Goal: Information Seeking & Learning: Compare options

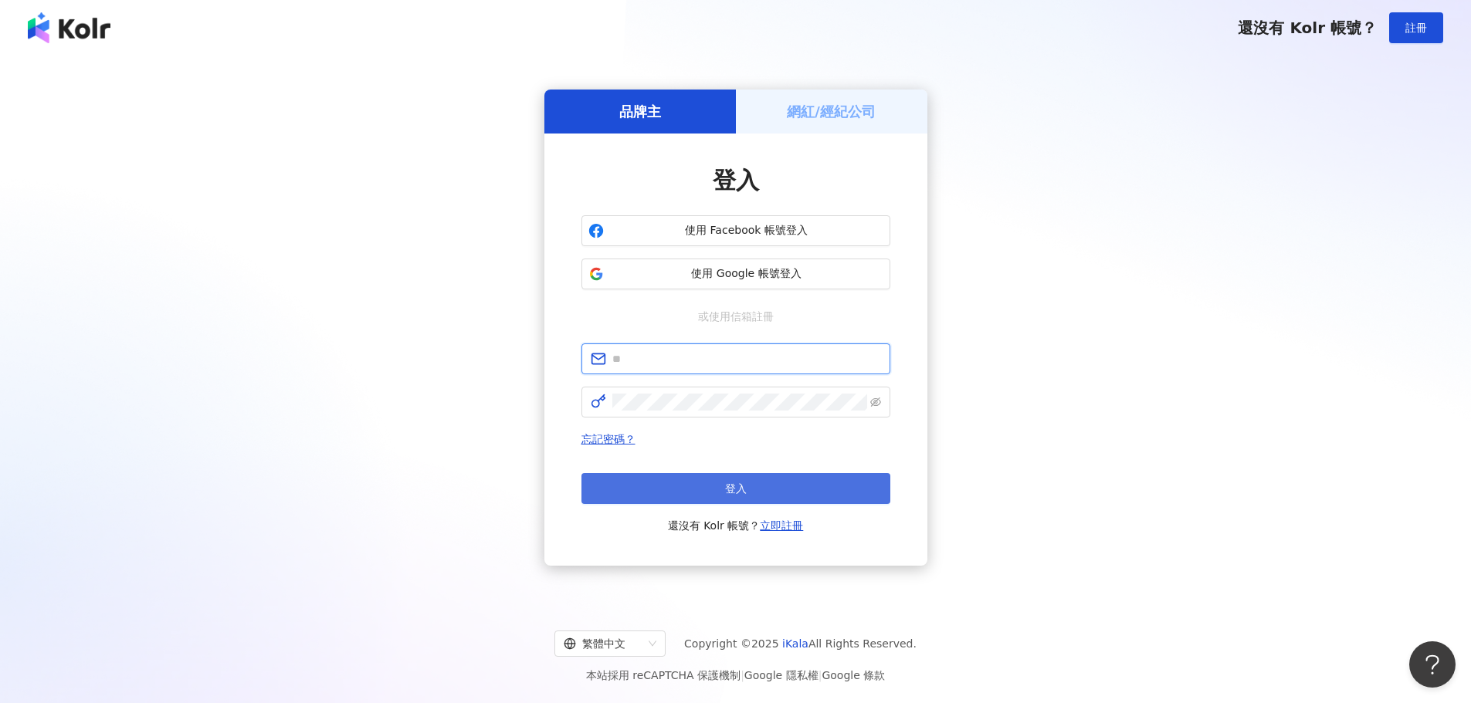
type input "**********"
click at [696, 486] on button "登入" at bounding box center [735, 488] width 309 height 31
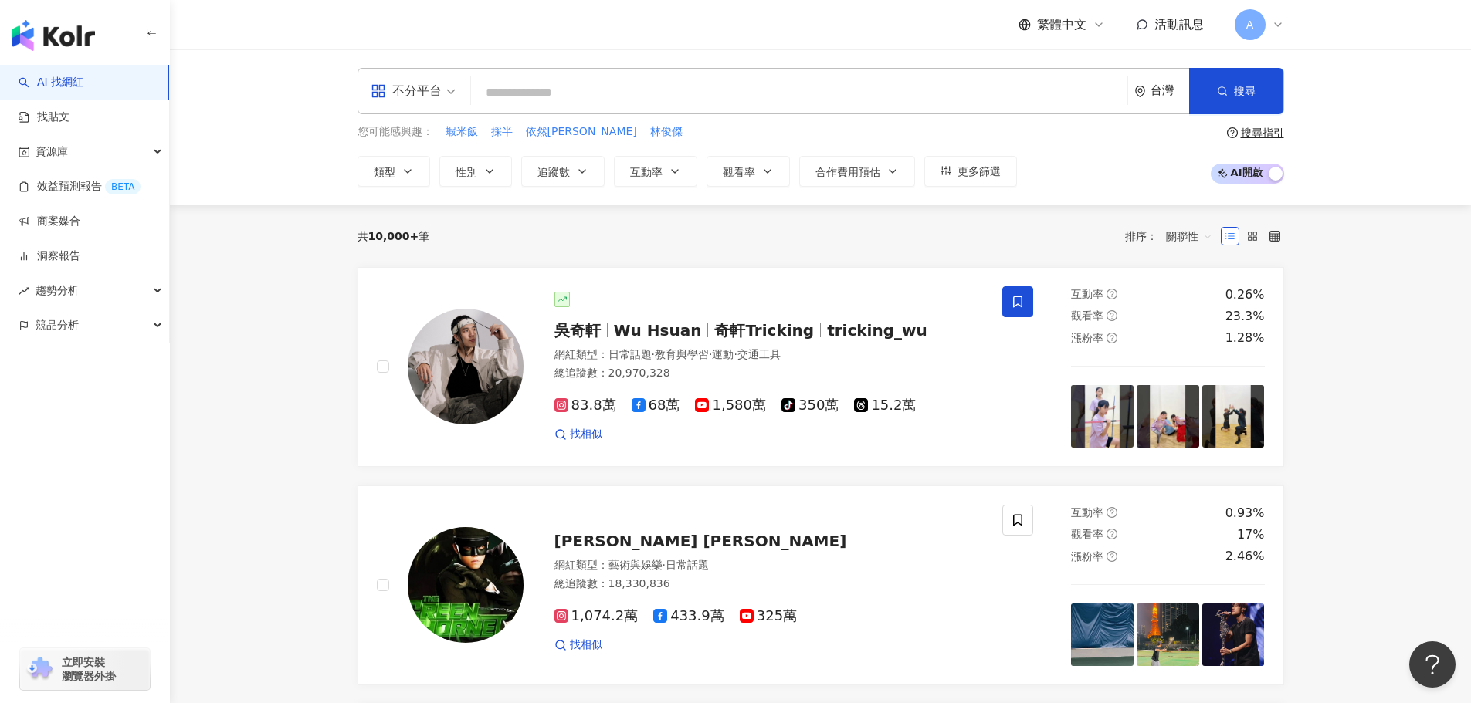
click at [531, 85] on input "search" at bounding box center [799, 92] width 644 height 29
paste input "**********"
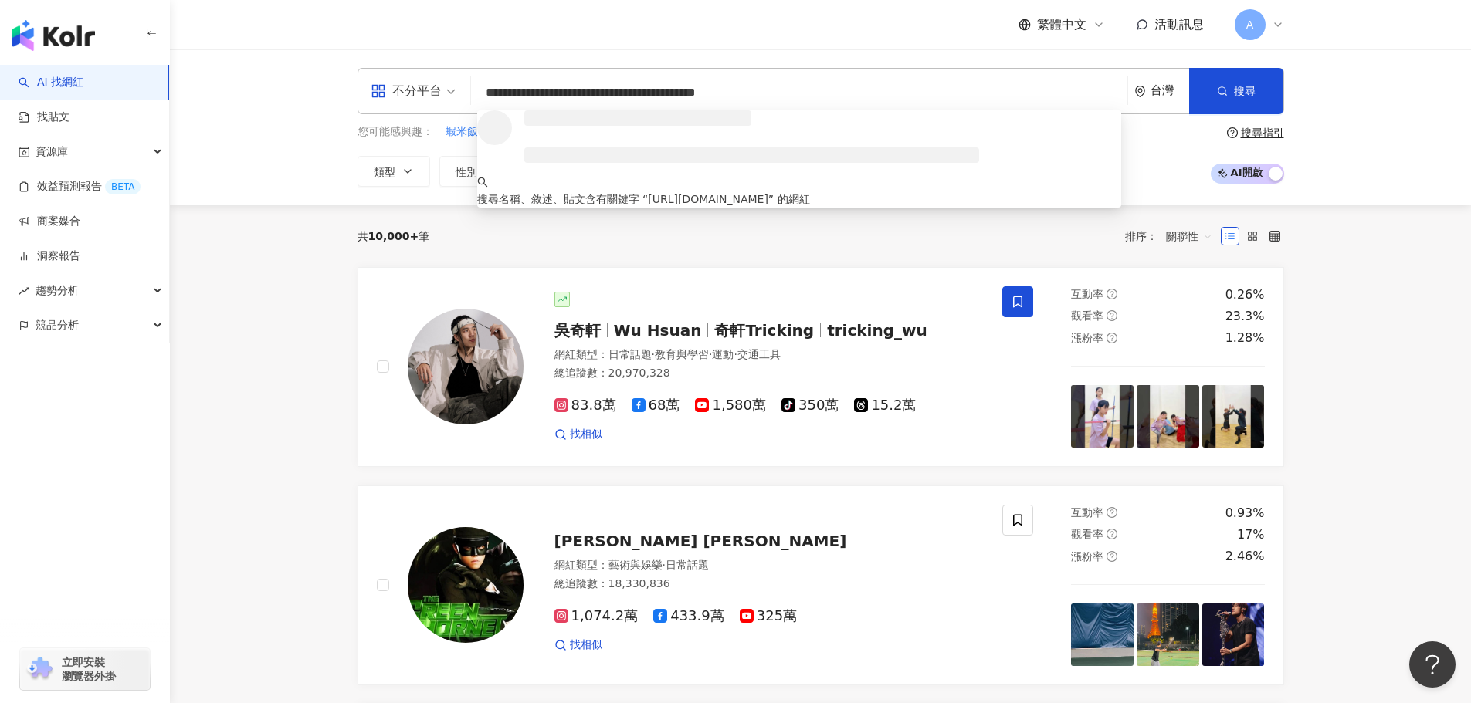
drag, startPoint x: 699, startPoint y: 92, endPoint x: 867, endPoint y: 93, distance: 167.5
click at [867, 93] on input "**********" at bounding box center [799, 92] width 644 height 29
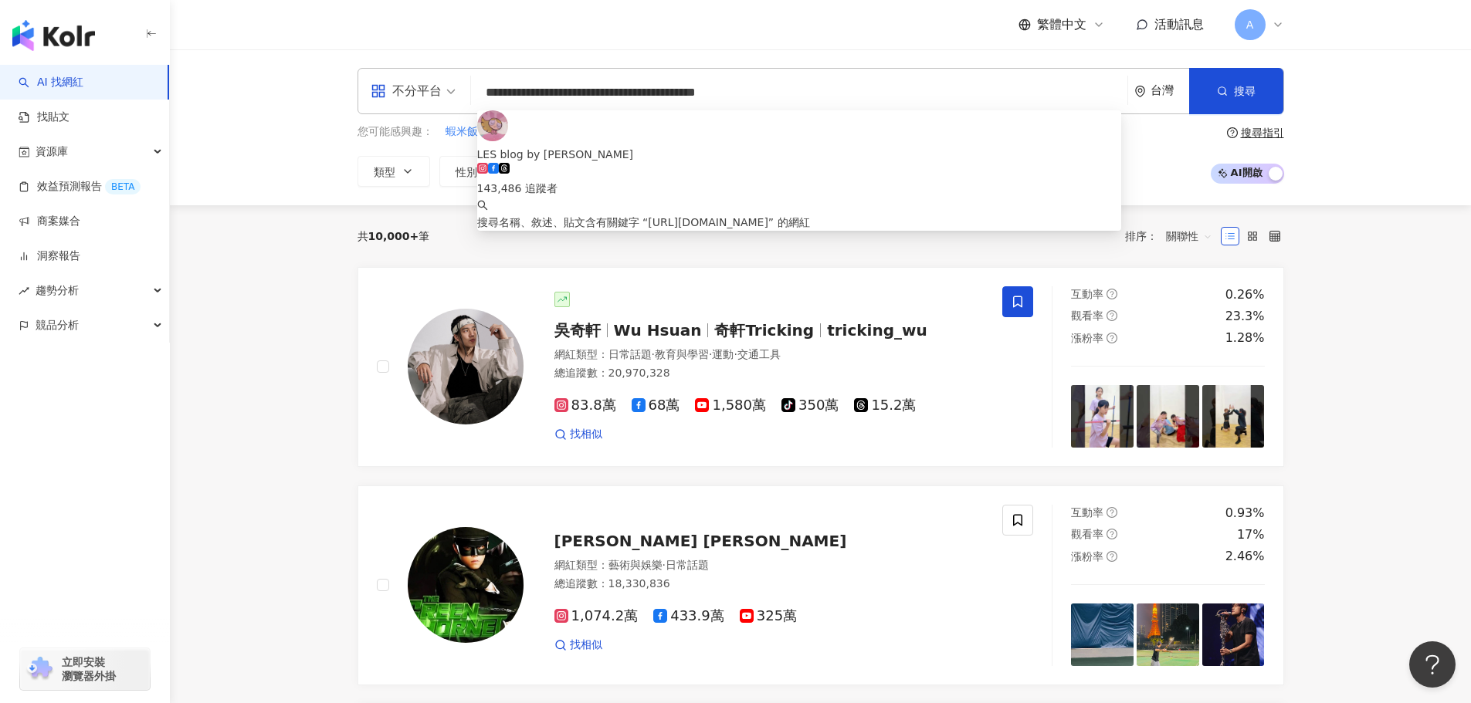
type input "**********"
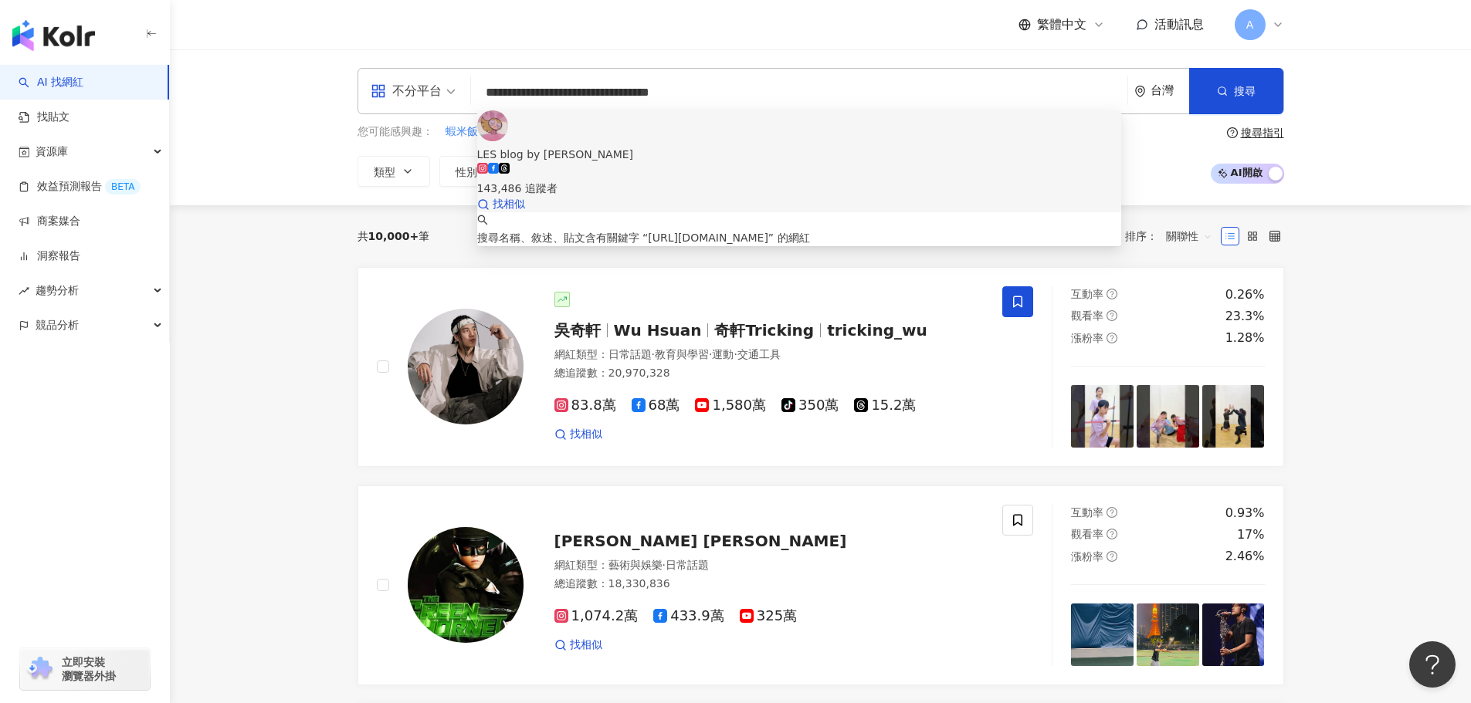
click at [554, 146] on div "LES blog by Leslie" at bounding box center [799, 154] width 644 height 17
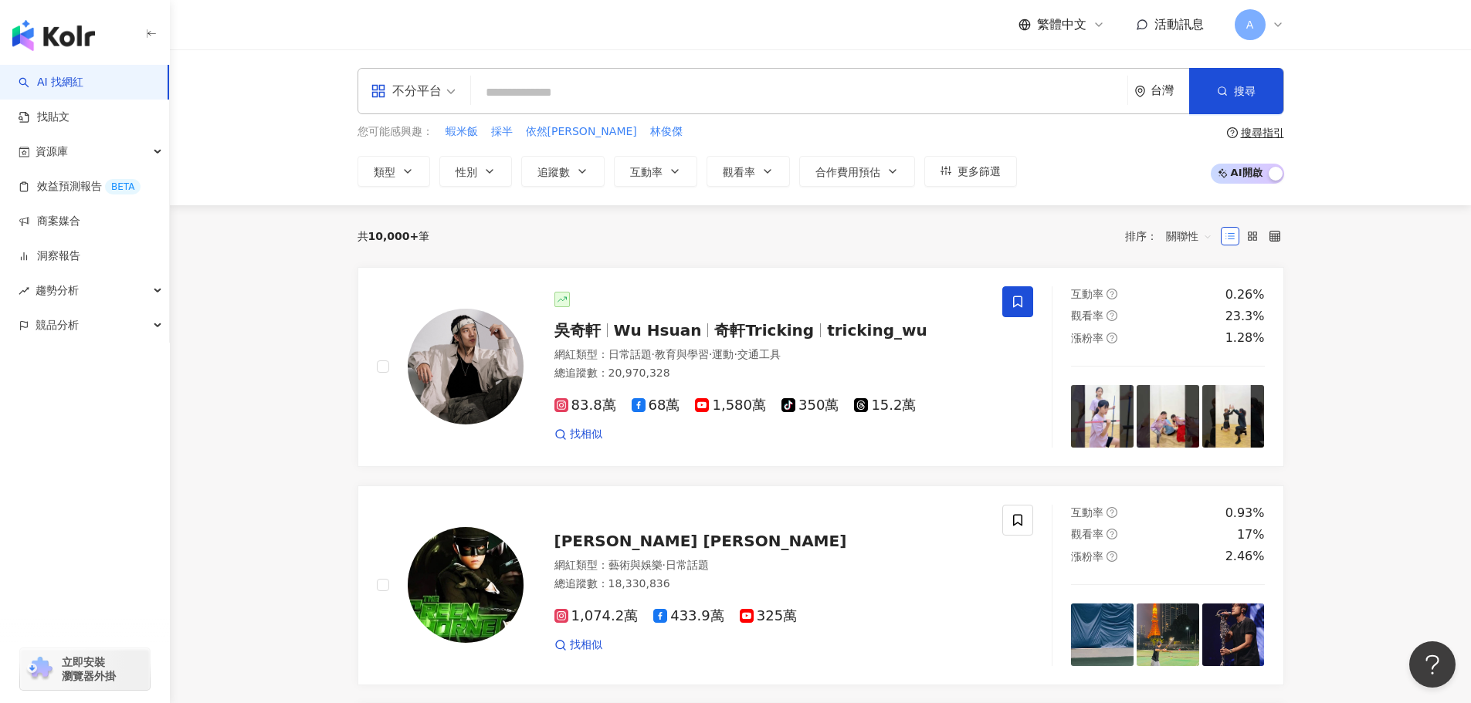
paste input "**********"
type input "**********"
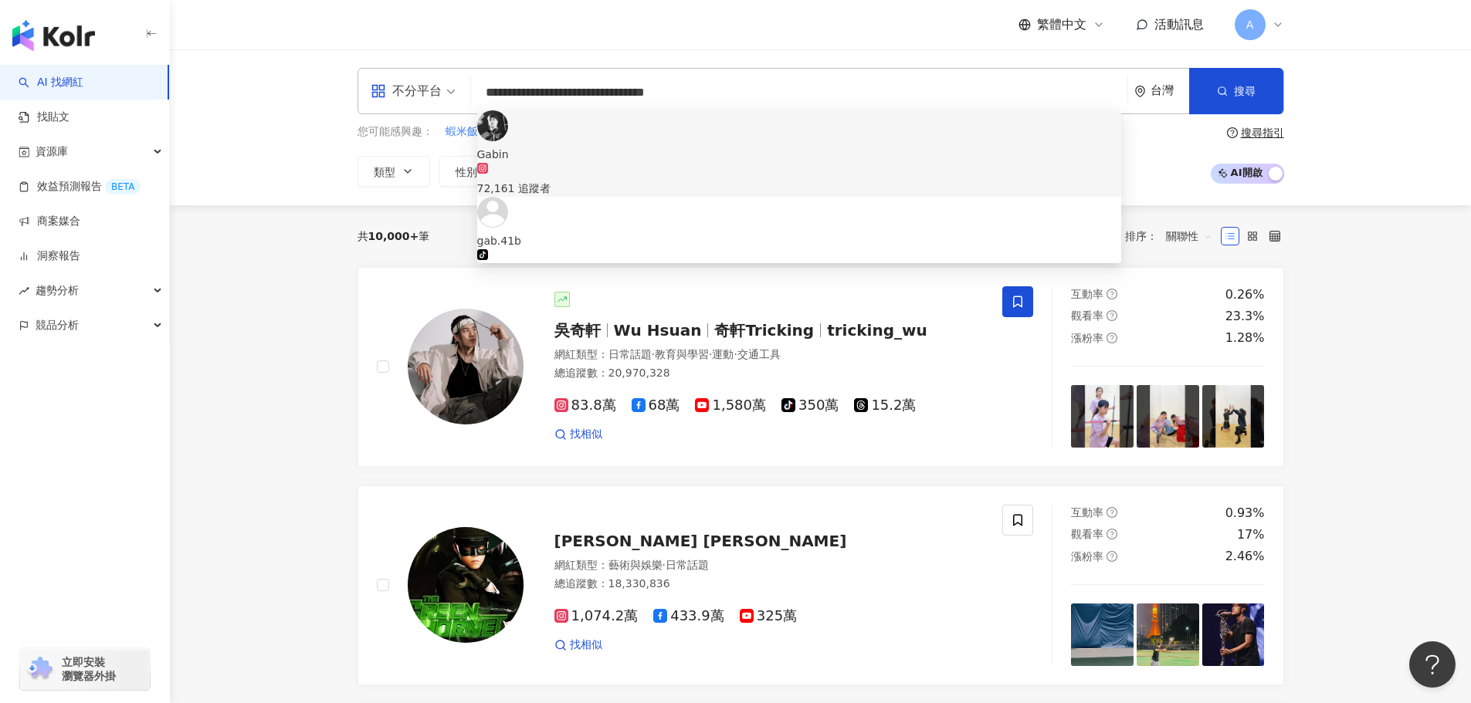
click at [508, 141] on img at bounding box center [492, 125] width 31 height 31
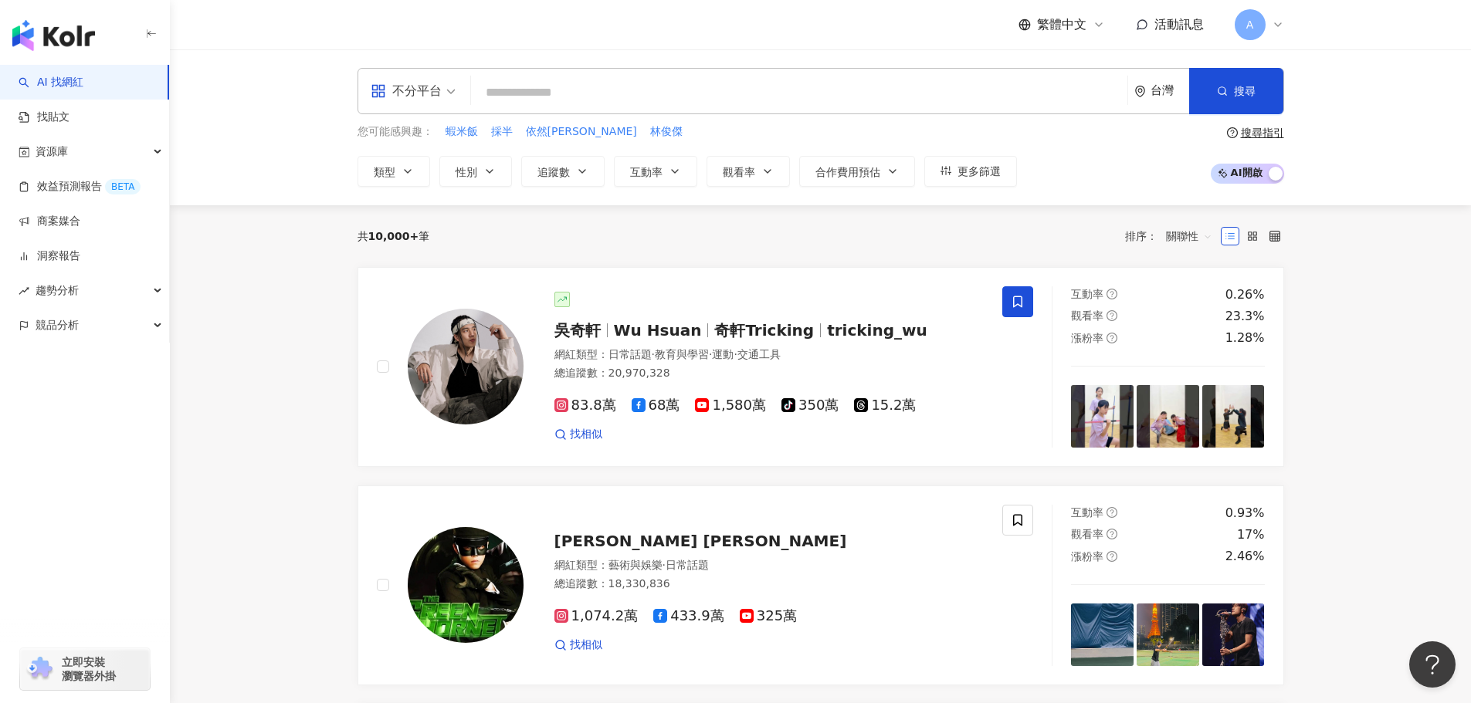
paste input "**********"
type input "**********"
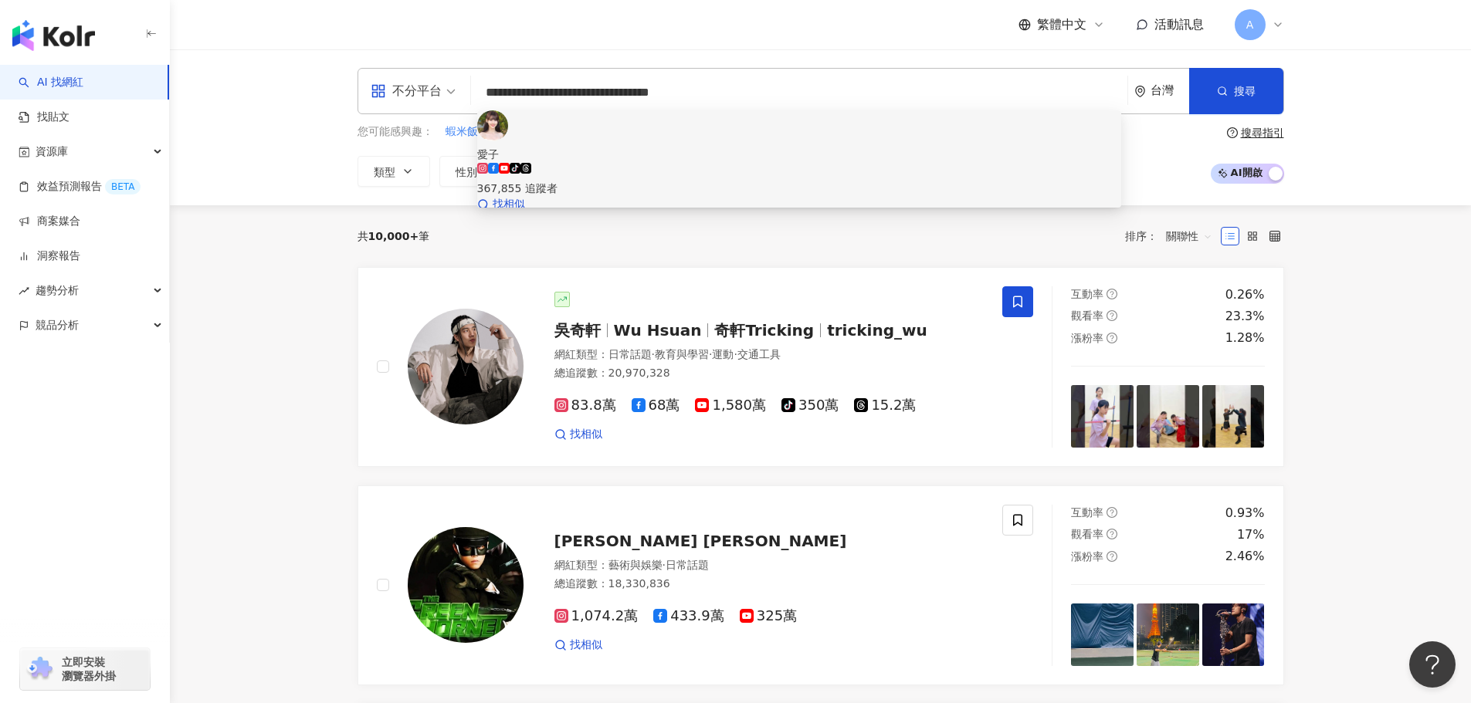
click at [508, 141] on img at bounding box center [492, 125] width 31 height 31
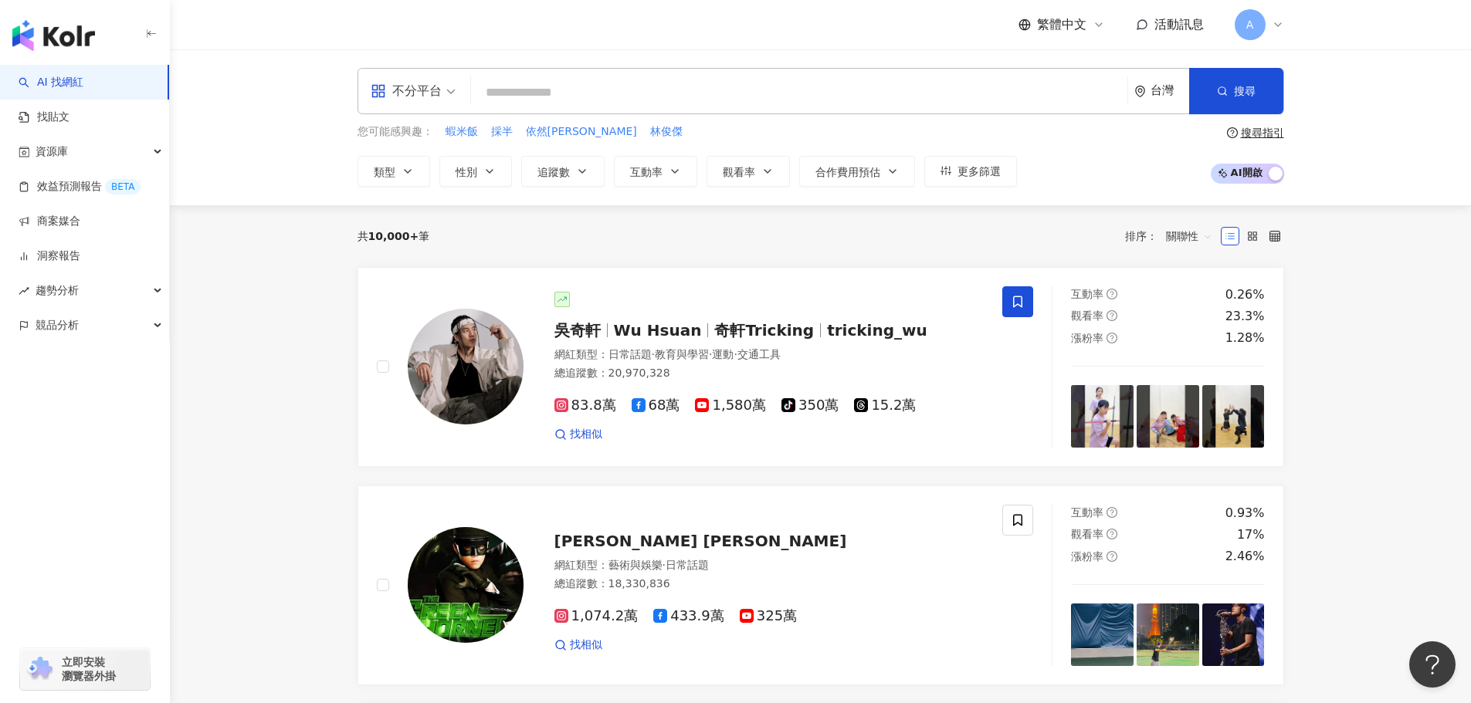
paste input "**********"
type input "**********"
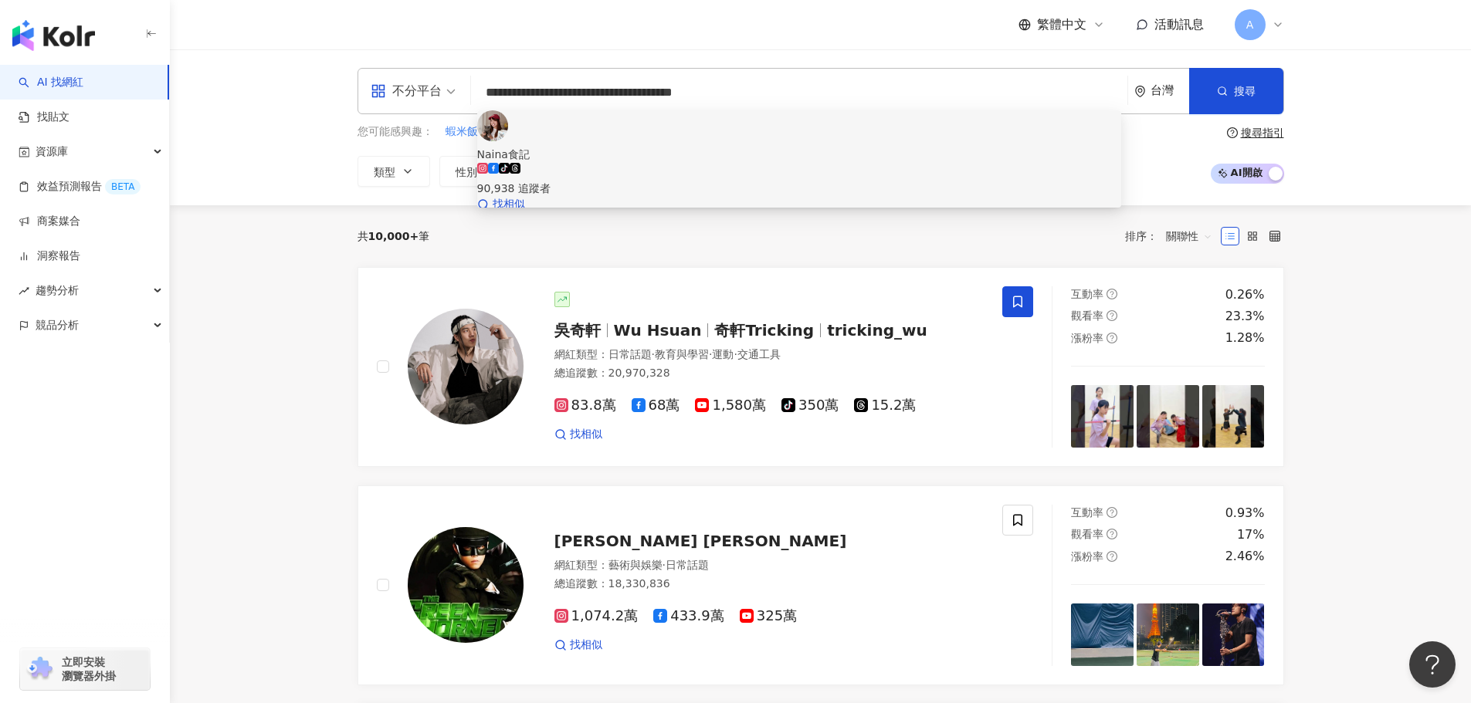
click at [508, 139] on img at bounding box center [492, 125] width 31 height 31
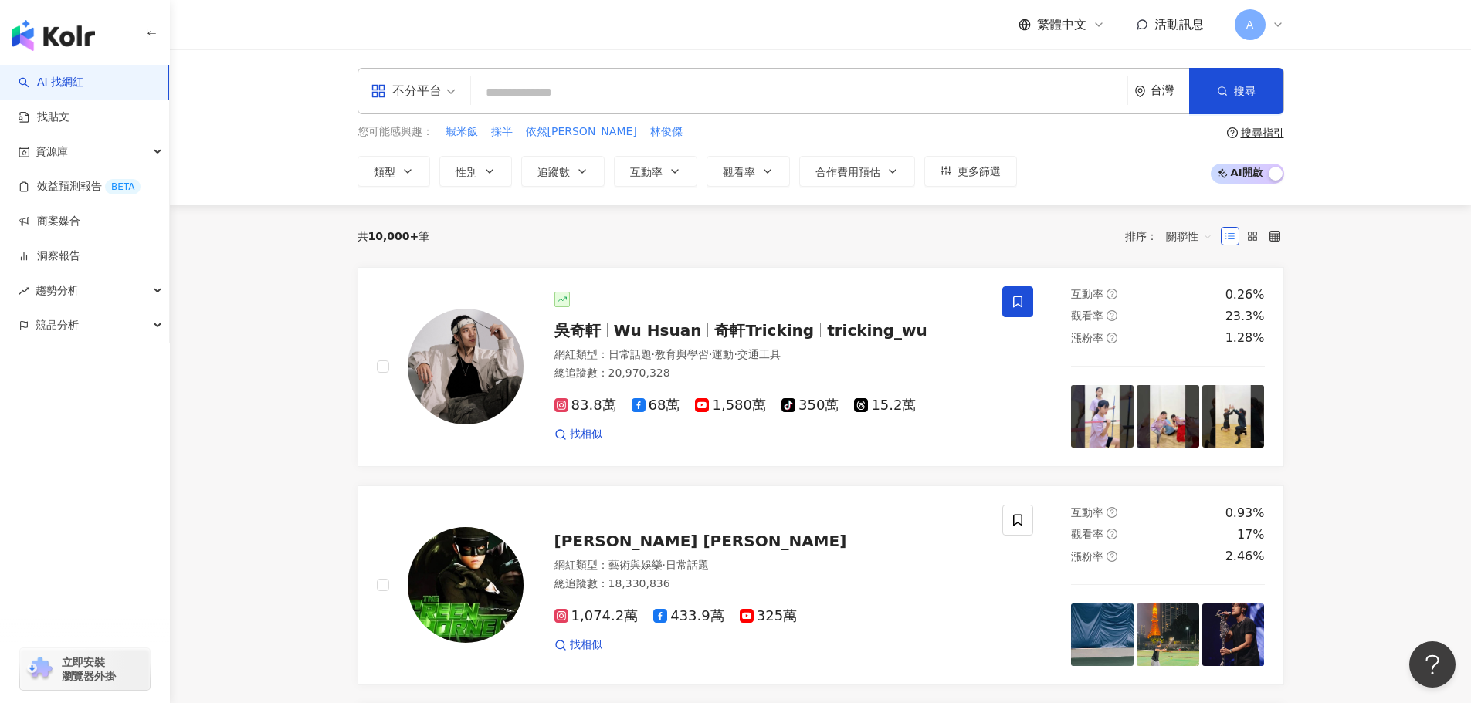
paste input "**********"
type input "**********"
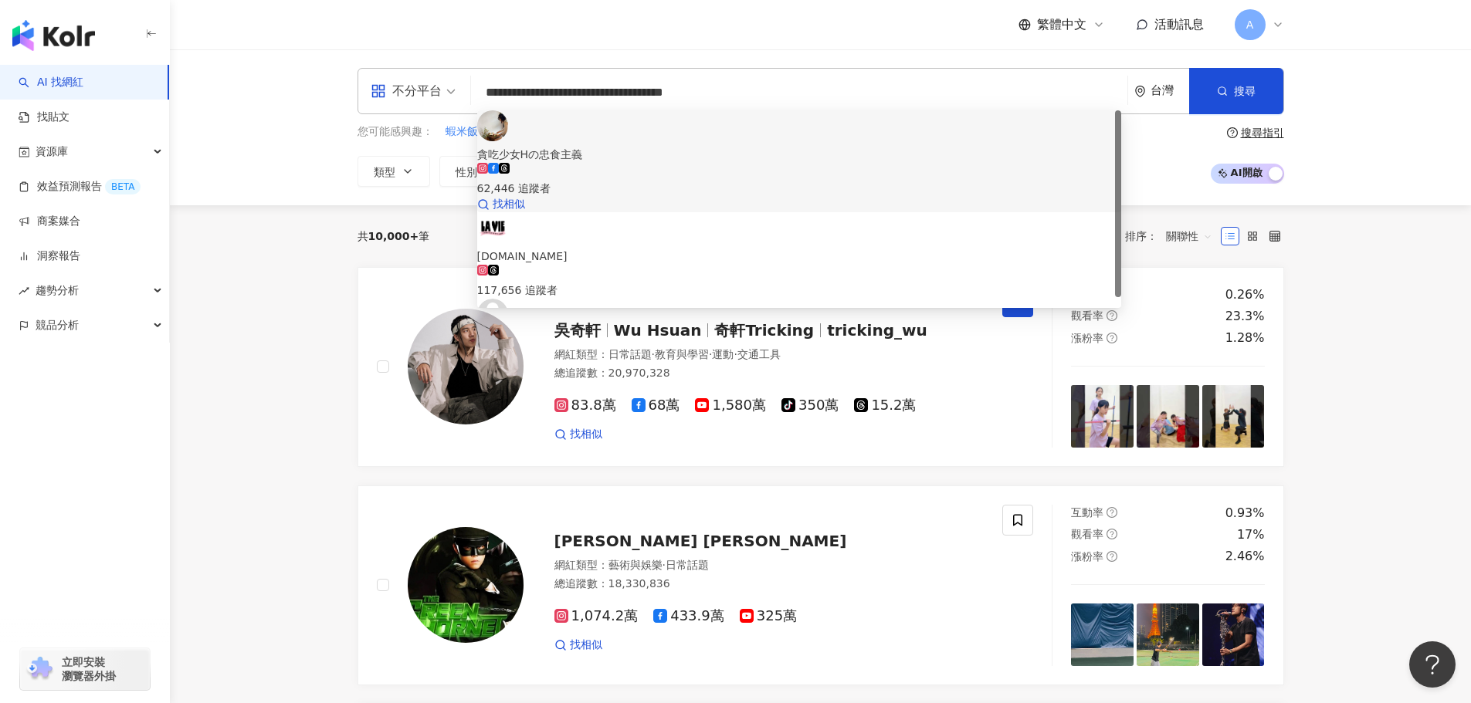
click at [508, 139] on img at bounding box center [492, 125] width 31 height 31
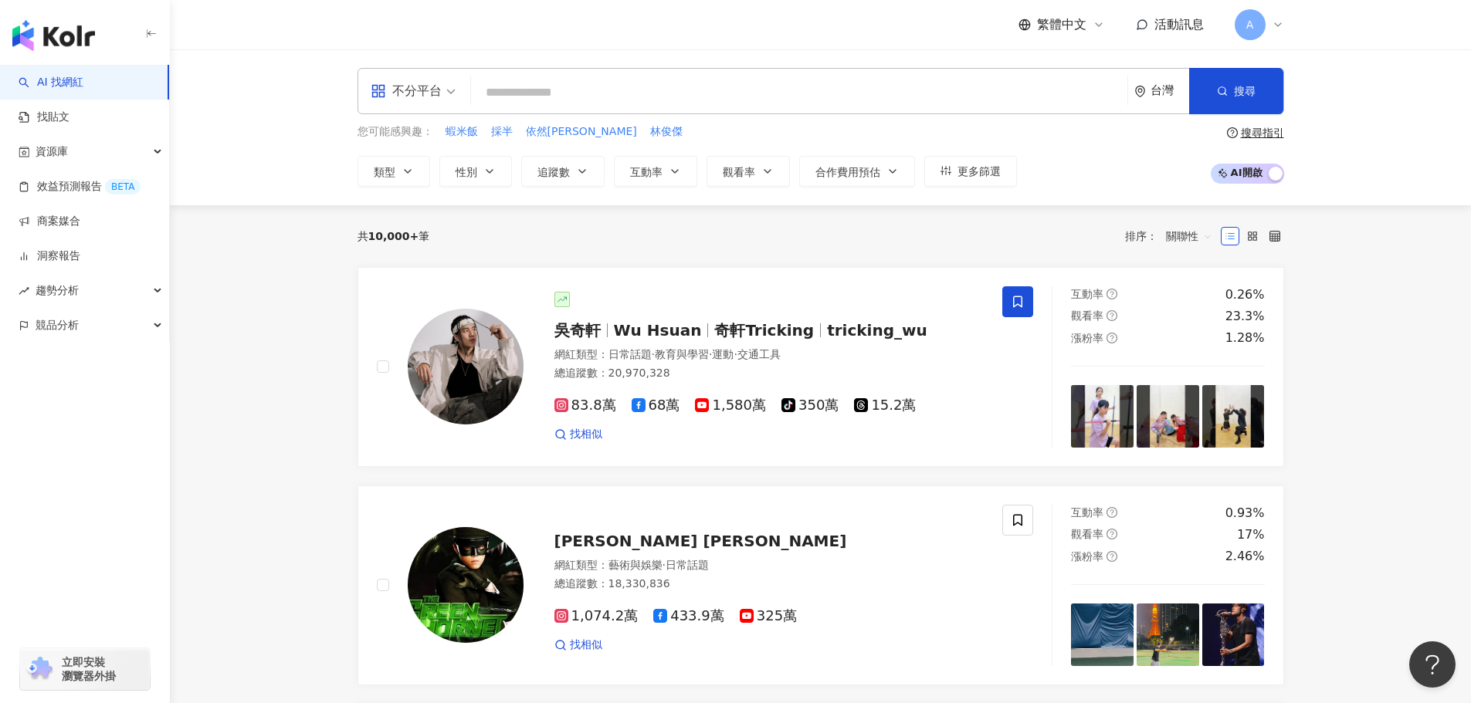
paste input "**********"
type input "**********"
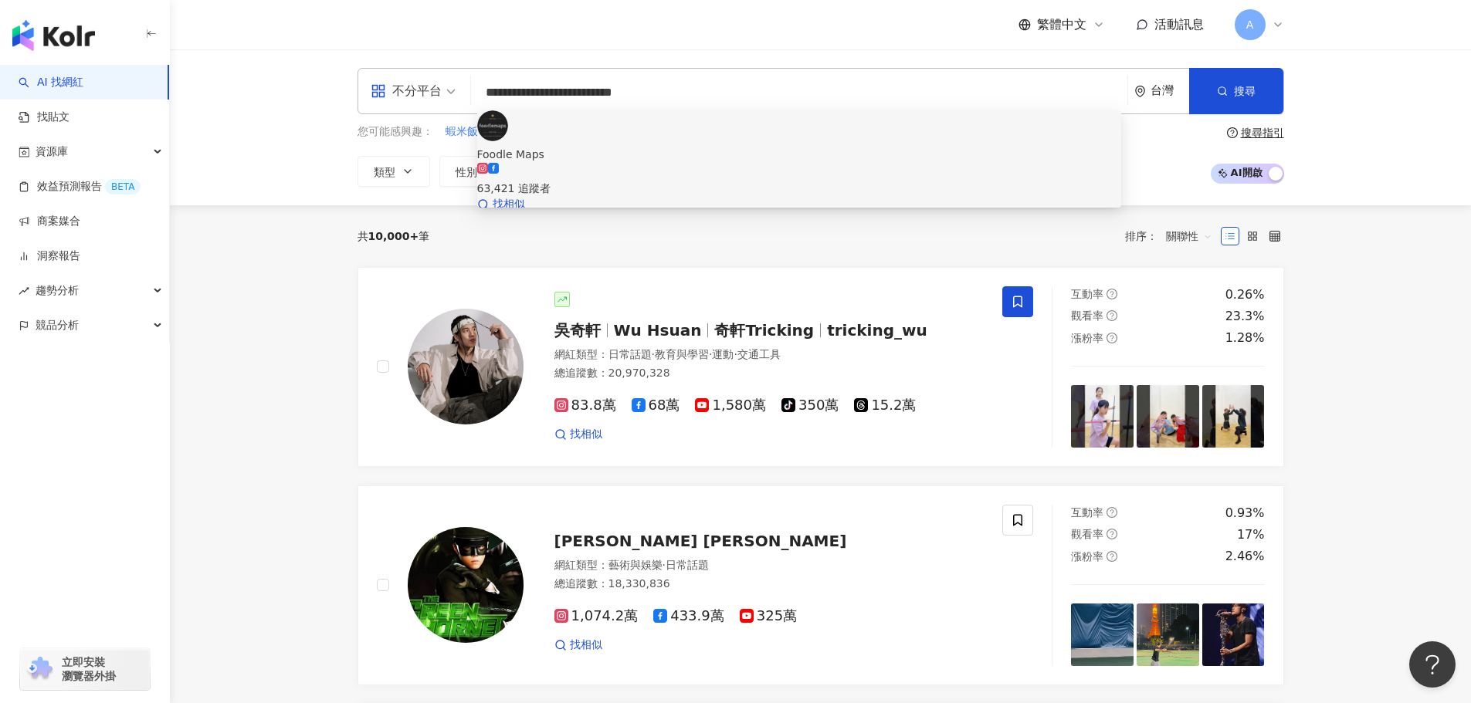
click at [496, 164] on rect at bounding box center [492, 167] width 7 height 7
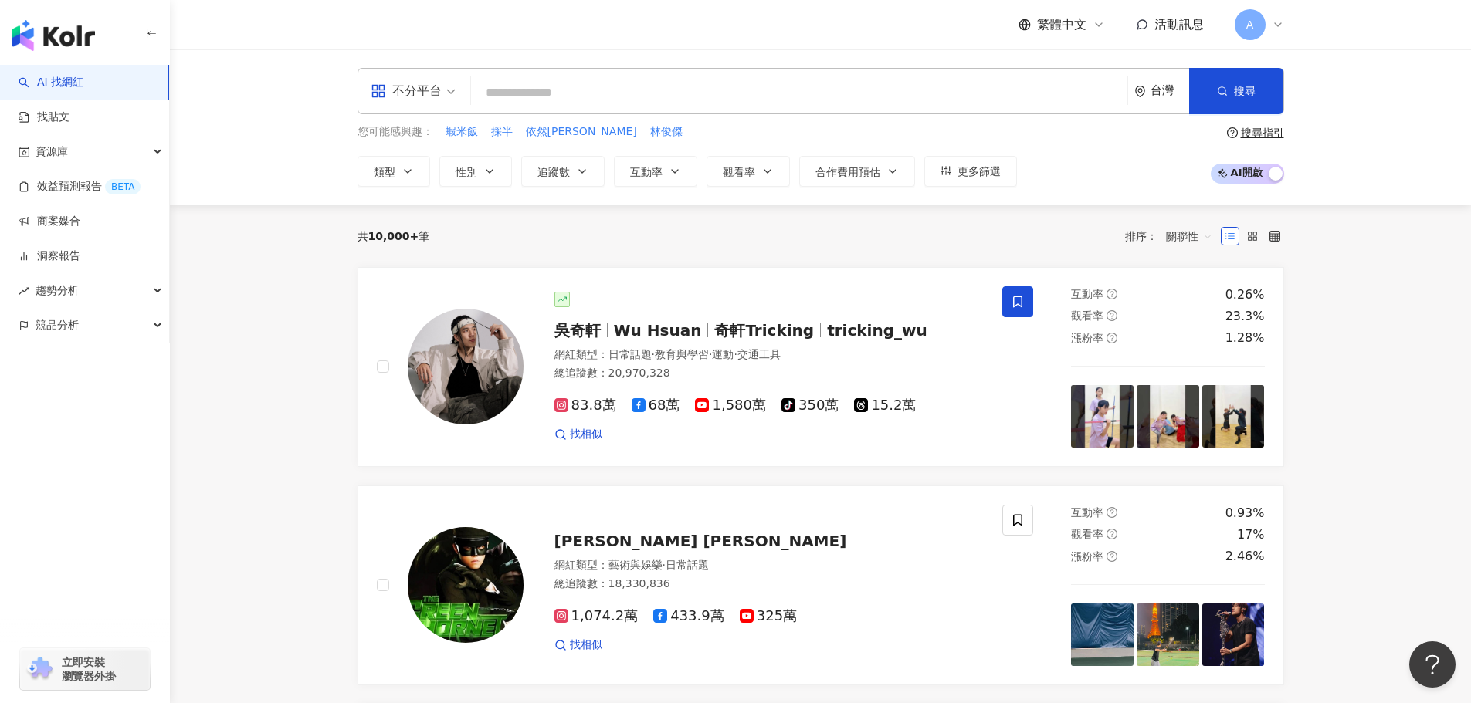
paste input "**********"
type input "**********"
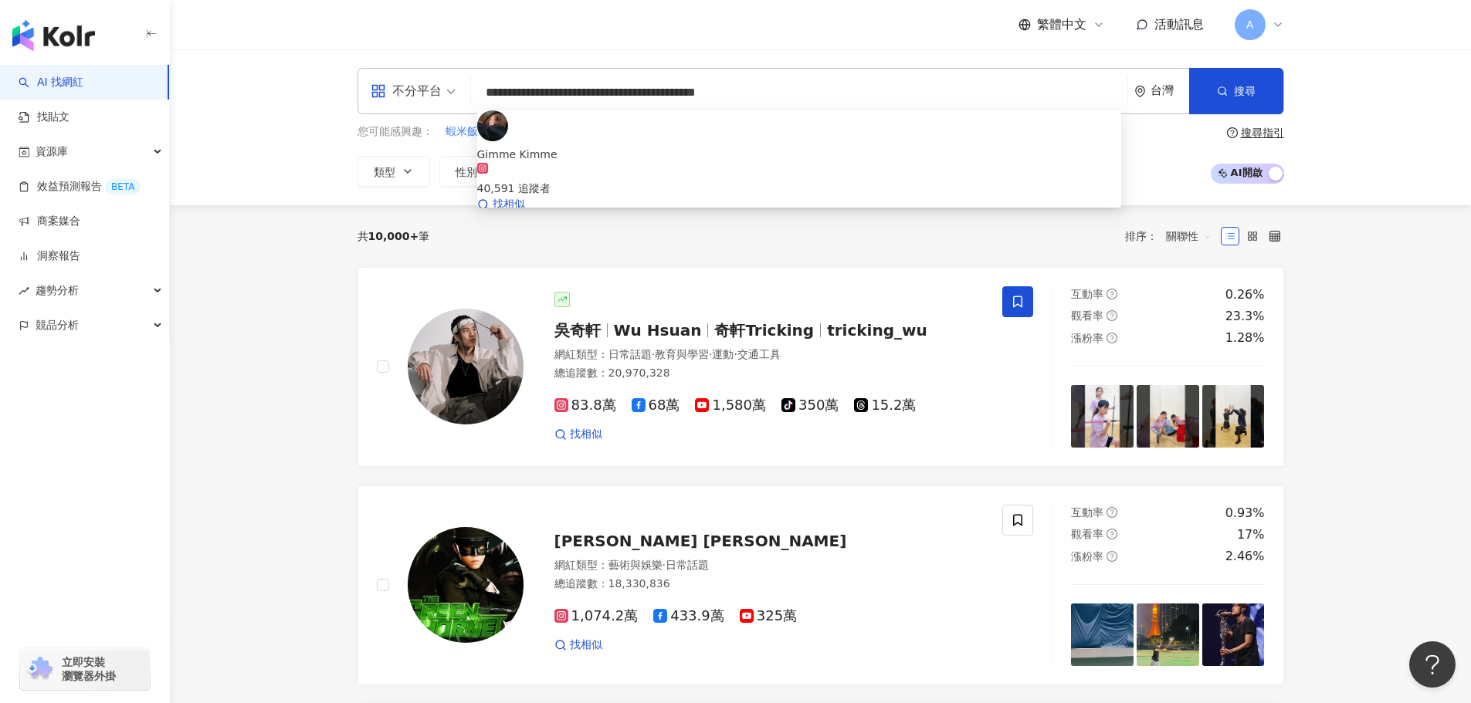
click at [593, 146] on div "Gimme Kimme" at bounding box center [799, 154] width 644 height 17
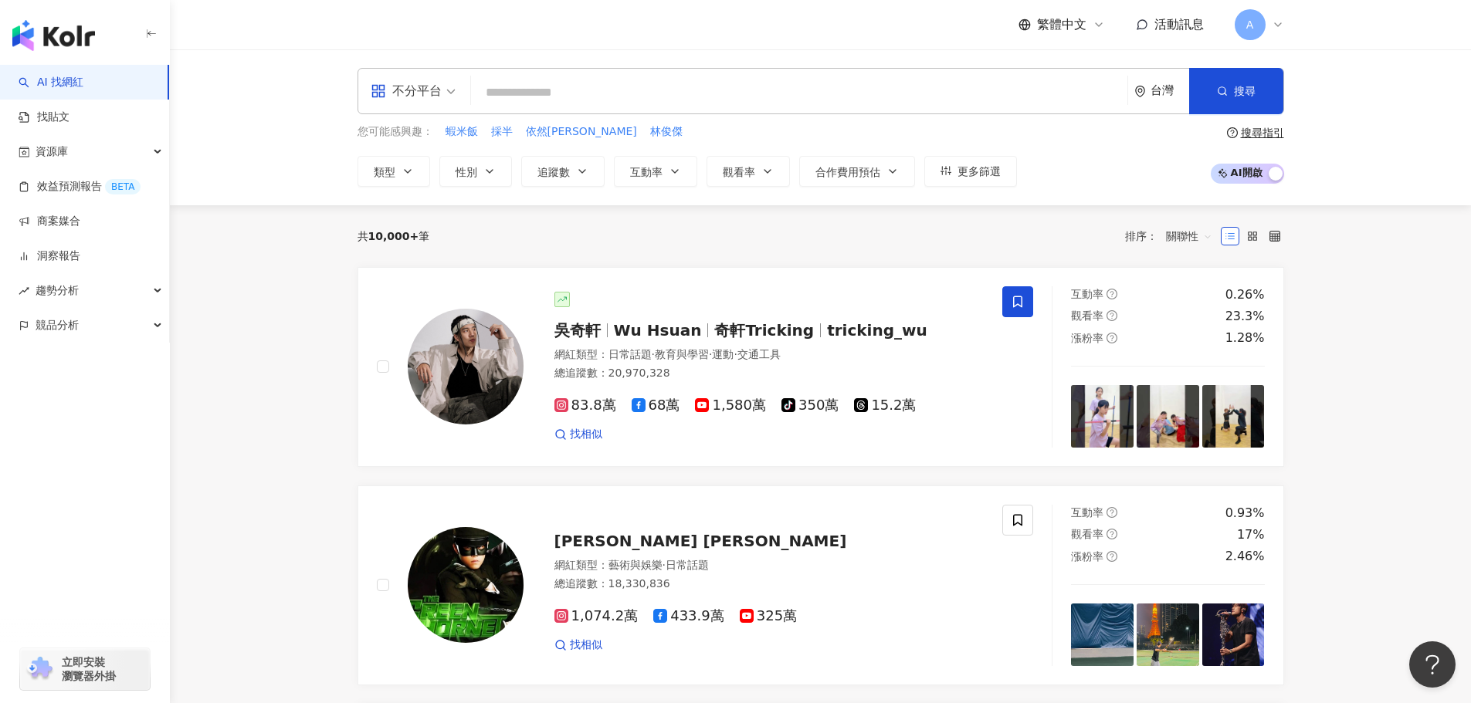
paste input "**********"
type input "**********"
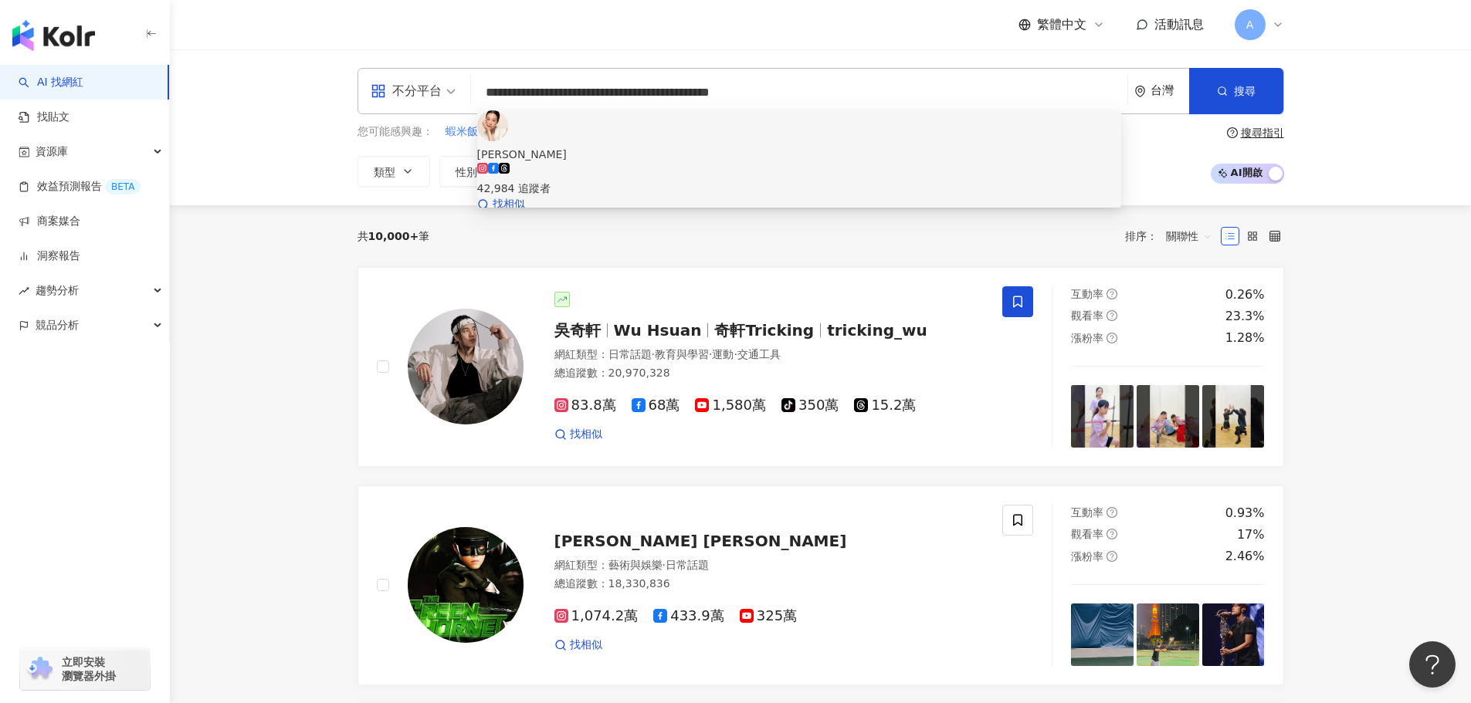
click at [540, 146] on div "楊穎欣" at bounding box center [799, 154] width 644 height 17
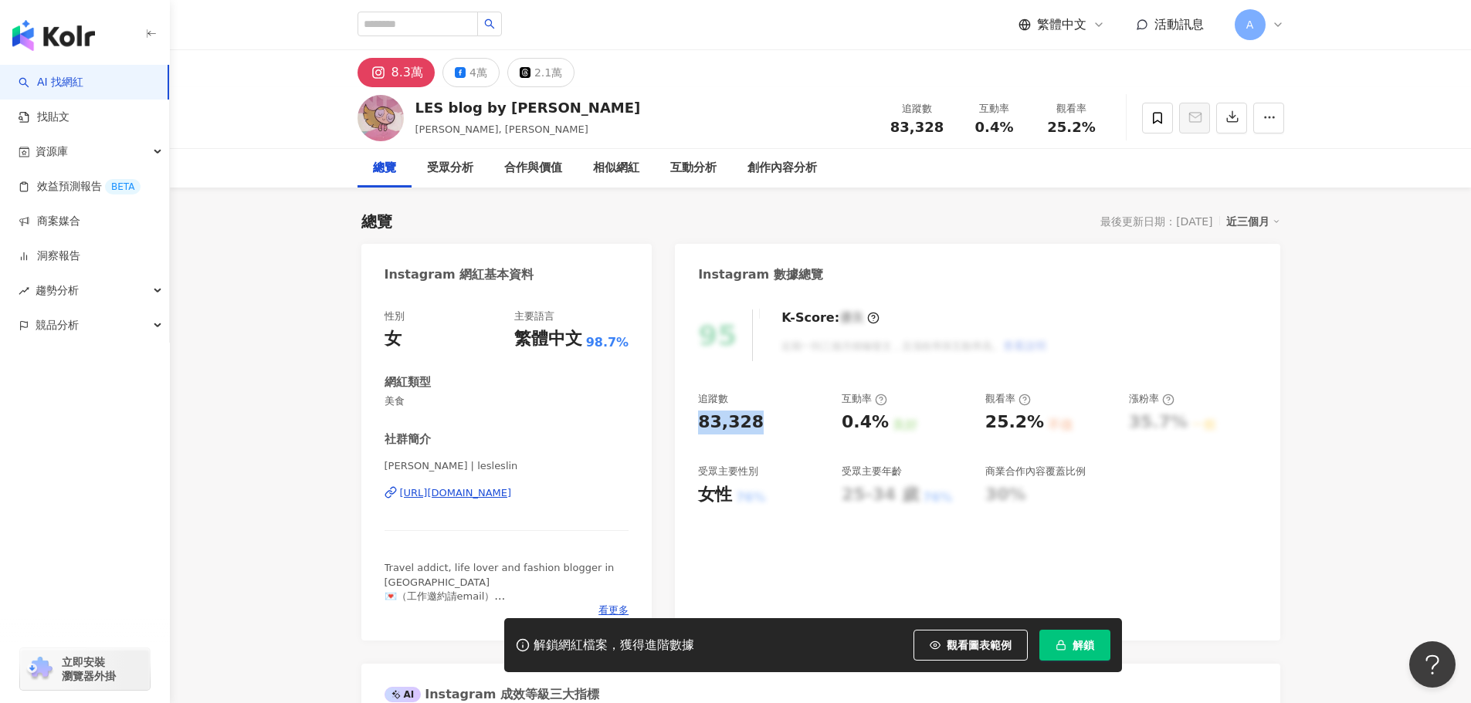
drag, startPoint x: 697, startPoint y: 429, endPoint x: 754, endPoint y: 424, distance: 56.6
click at [754, 424] on div "95 K-Score : 優良 近期一到三個月積極發文，且漲粉率與互動率高。 查看說明 追蹤數 83,328 互動率 0.4% 良好 觀看率 25.2% 不佳…" at bounding box center [977, 467] width 604 height 347
copy div "83,328"
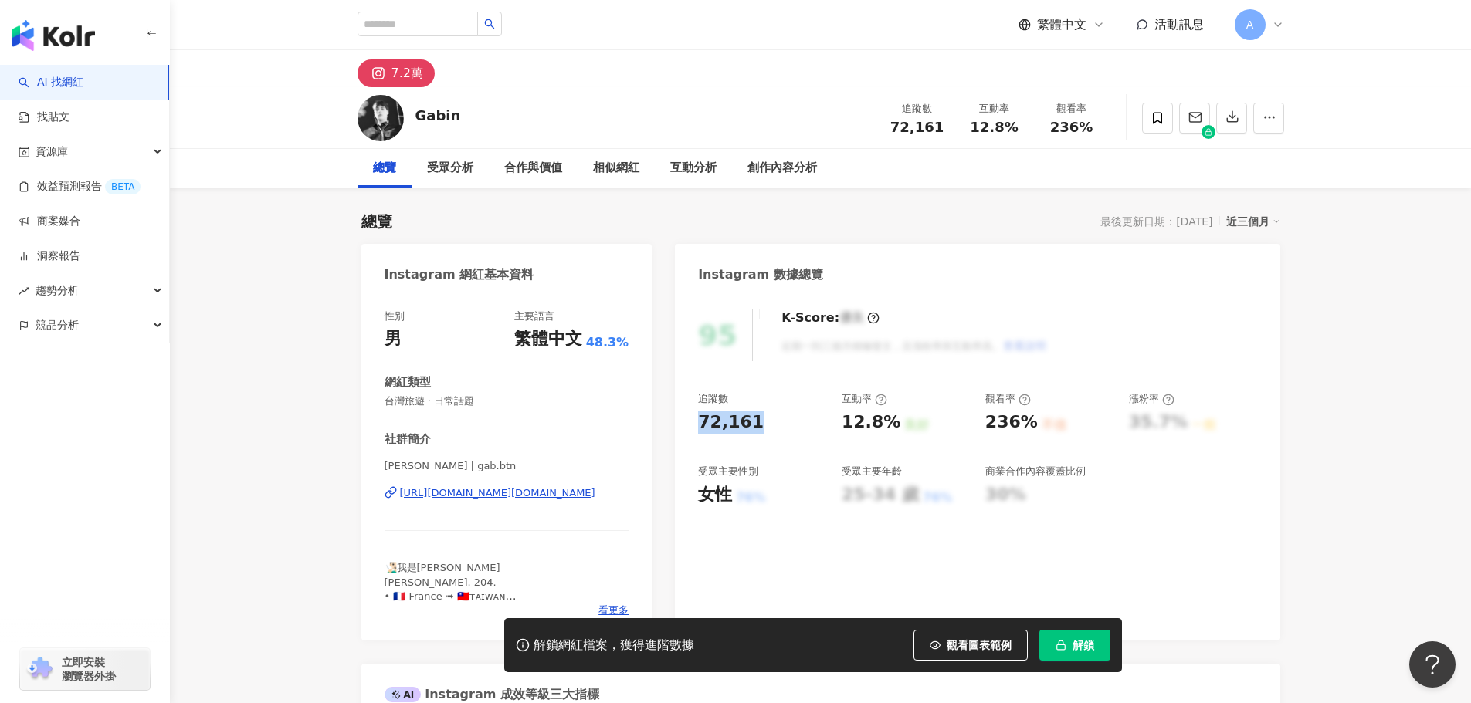
drag, startPoint x: 686, startPoint y: 424, endPoint x: 799, endPoint y: 412, distance: 113.3
click at [799, 412] on div "95 K-Score : 優良 近期一到三個月積極發文，且漲粉率與互動率高。 查看說明 追蹤數 72,161 互動率 12.8% 良好 觀看率 236% 不佳…" at bounding box center [977, 467] width 604 height 347
copy div "72,161"
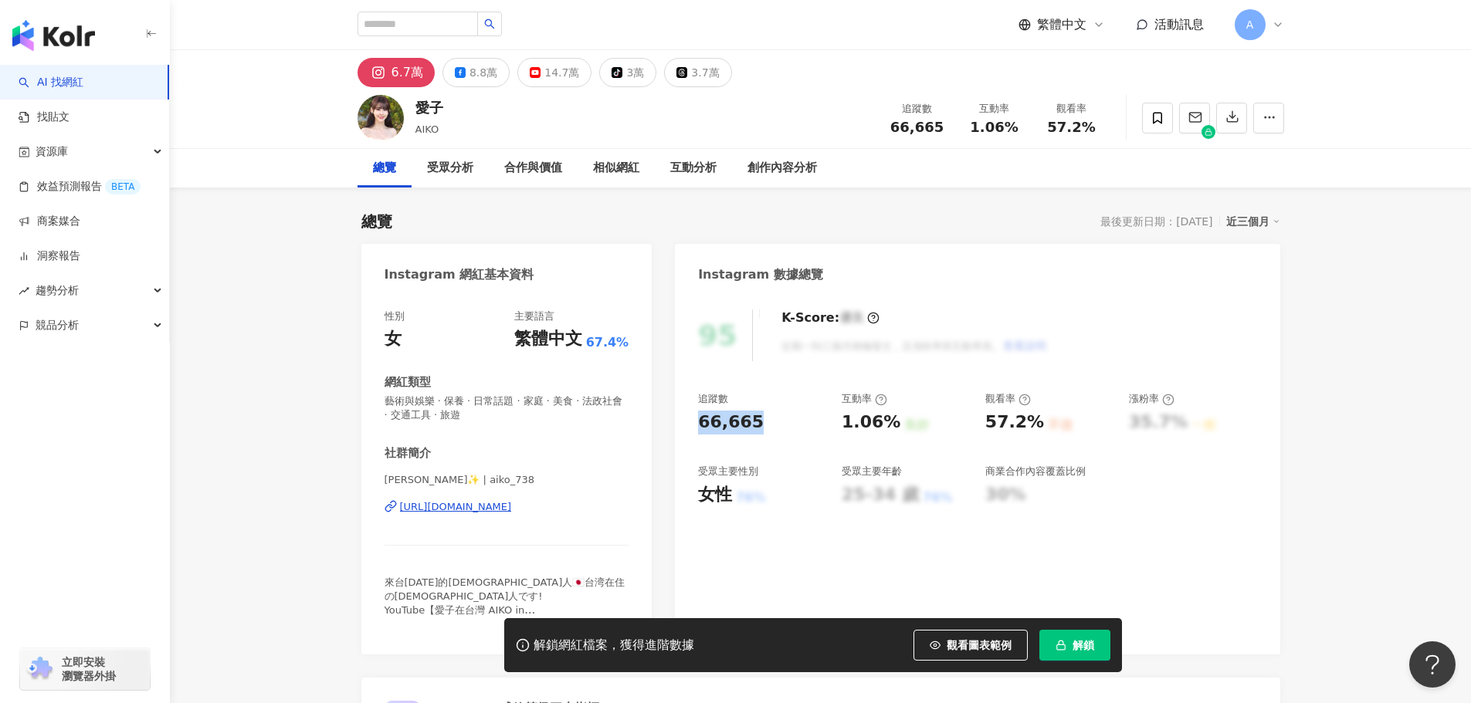
drag, startPoint x: 699, startPoint y: 422, endPoint x: 759, endPoint y: 423, distance: 59.5
click at [759, 423] on div "66,665" at bounding box center [762, 423] width 128 height 24
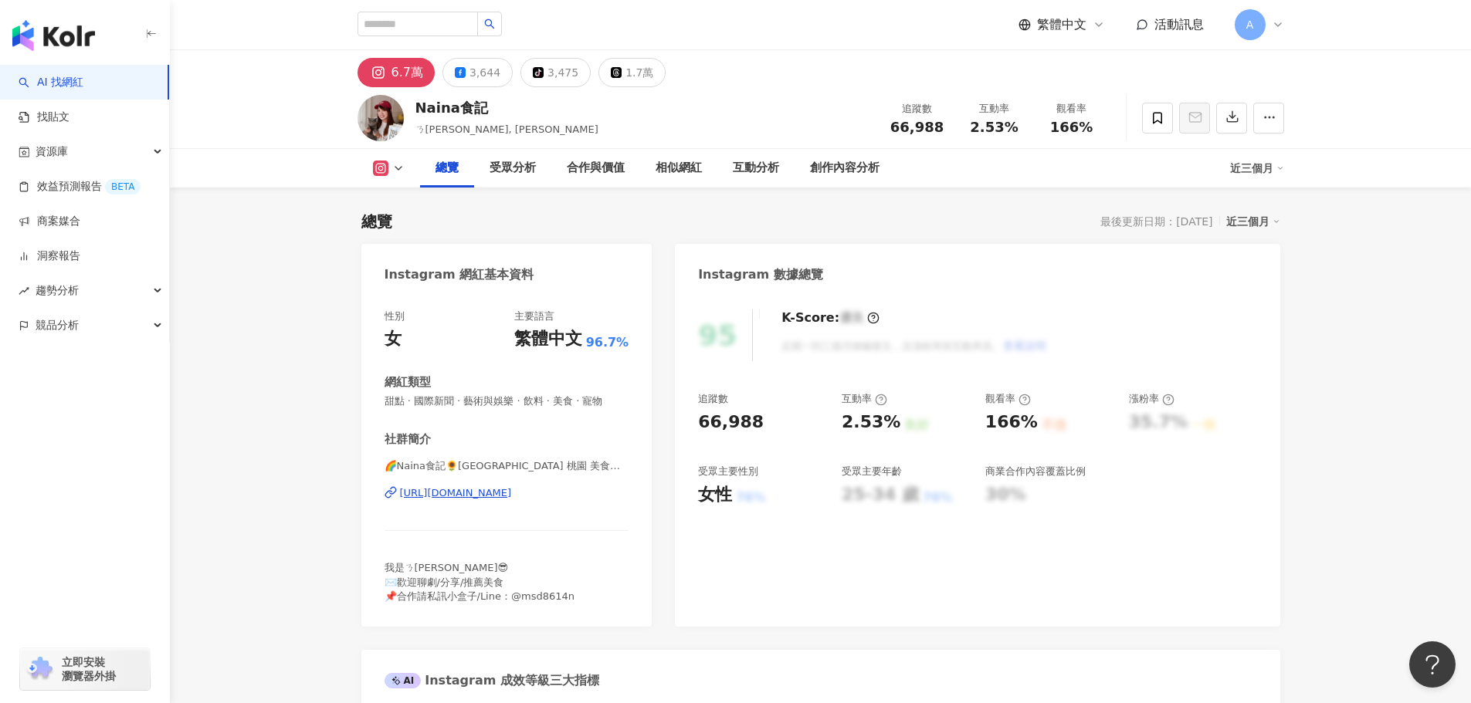
drag, startPoint x: 788, startPoint y: 423, endPoint x: 597, endPoint y: 374, distance: 197.5
click at [790, 422] on div "66,988" at bounding box center [762, 423] width 128 height 24
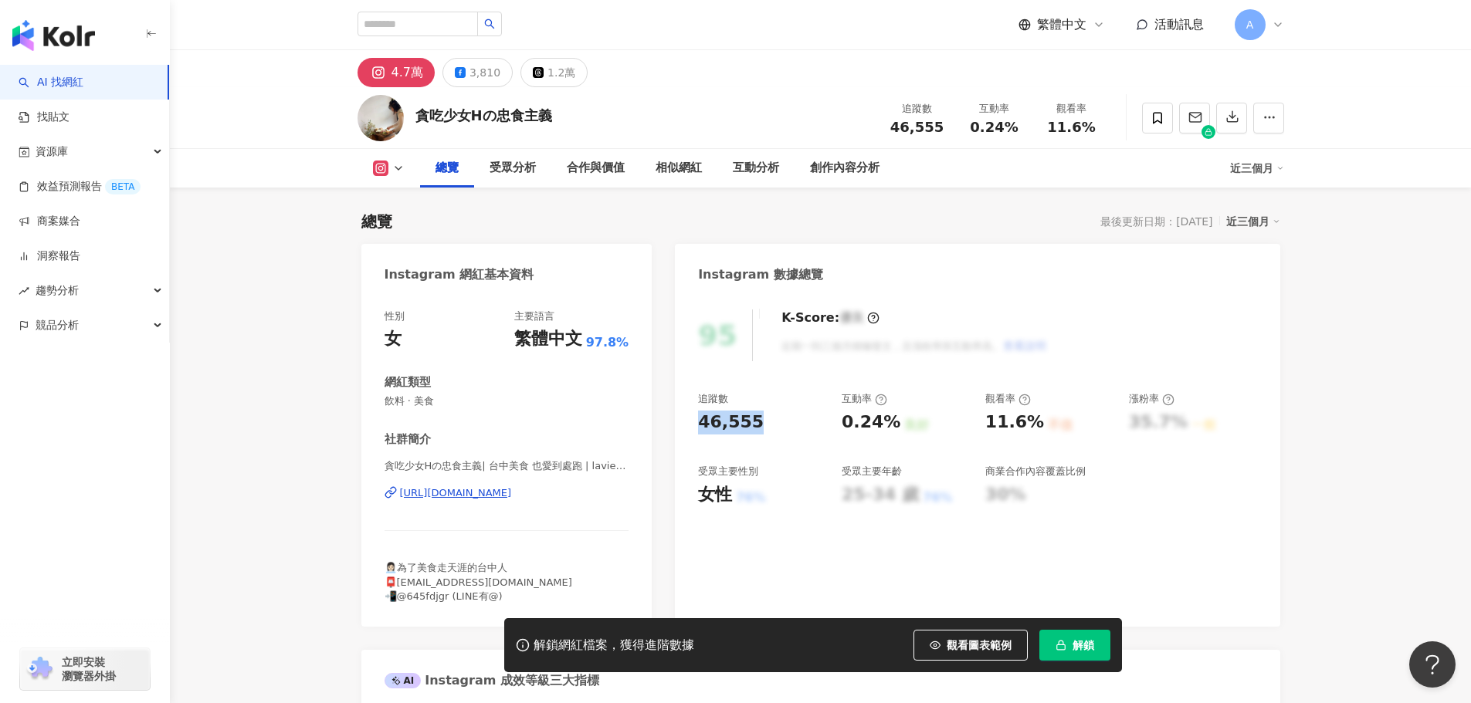
drag, startPoint x: 704, startPoint y: 422, endPoint x: 758, endPoint y: 422, distance: 54.0
click at [758, 422] on div "46,555" at bounding box center [762, 423] width 128 height 24
click at [843, 417] on div "0.24%" at bounding box center [871, 423] width 59 height 24
drag, startPoint x: 843, startPoint y: 417, endPoint x: 886, endPoint y: 418, distance: 43.2
click at [886, 418] on div "0.24%" at bounding box center [871, 423] width 59 height 24
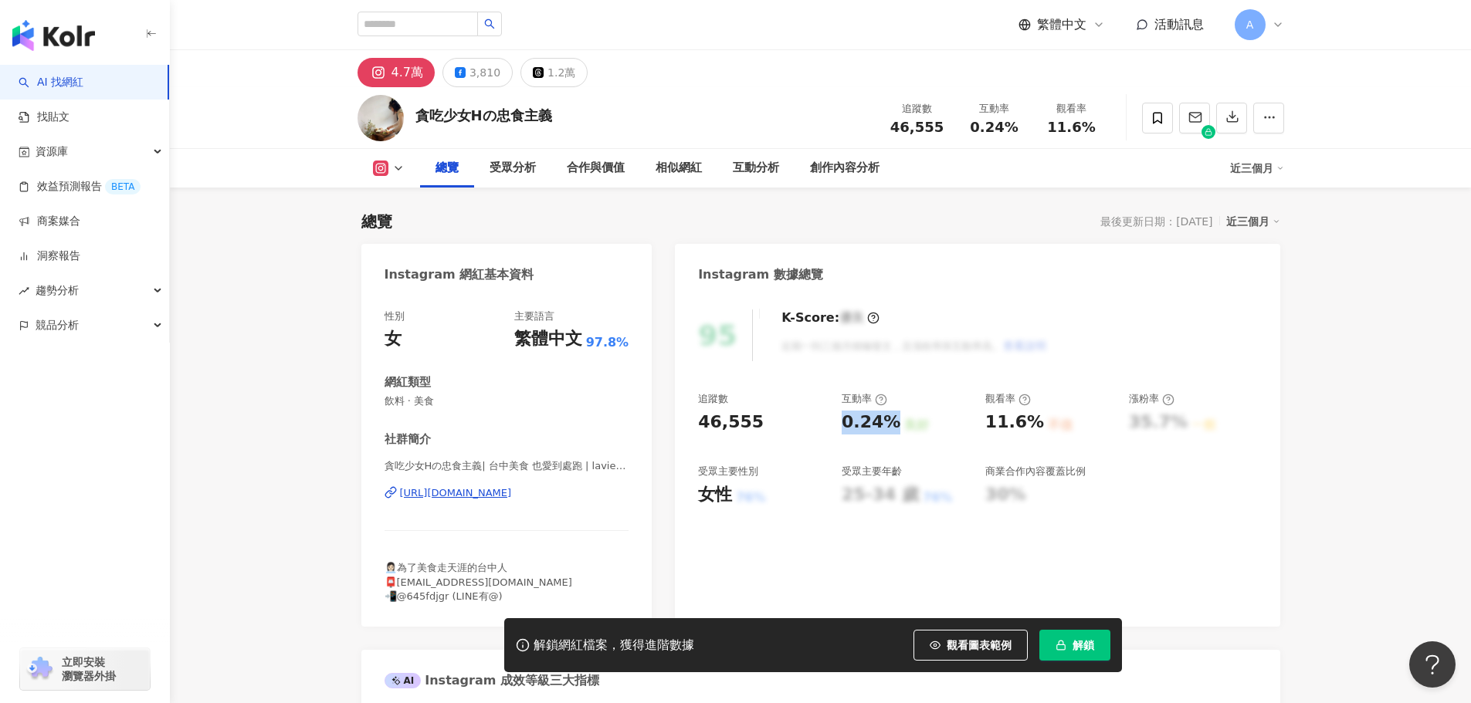
copy div "0.24%"
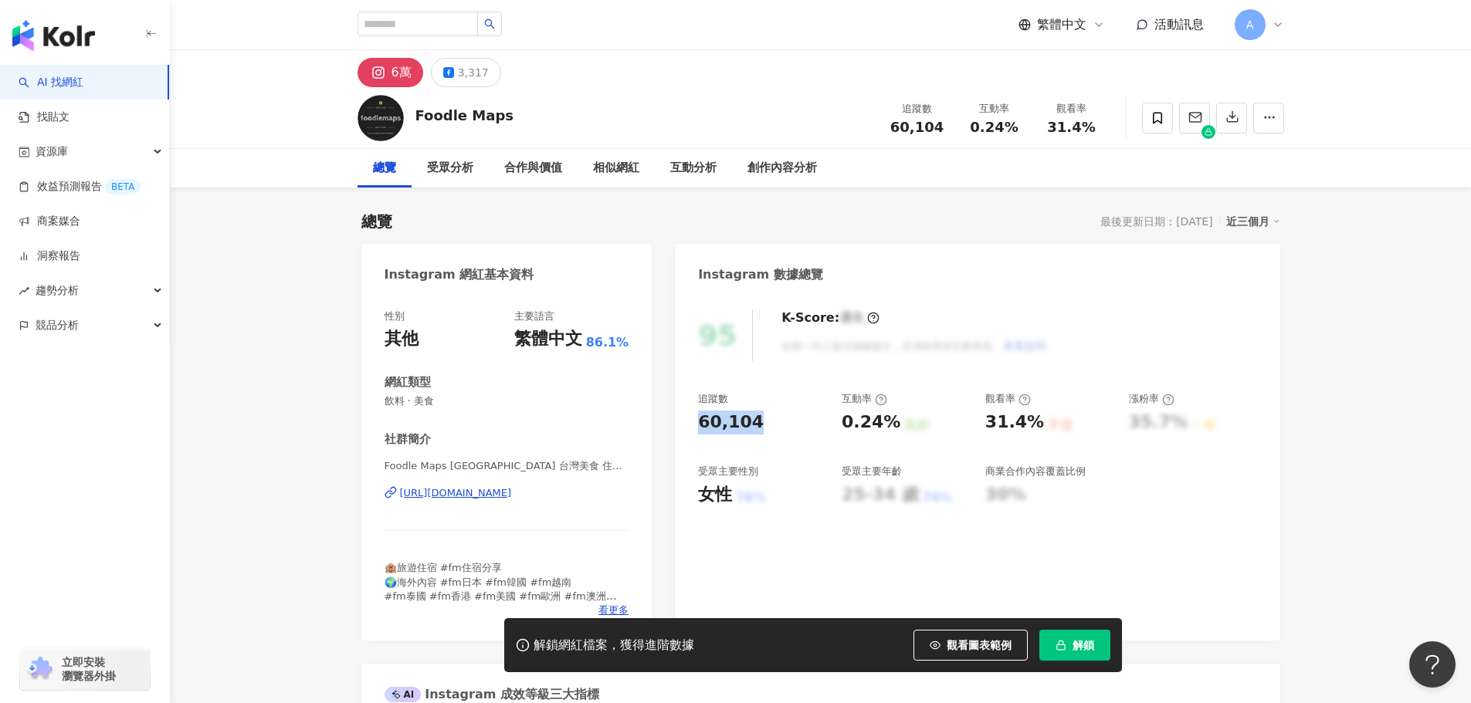
drag, startPoint x: 706, startPoint y: 425, endPoint x: 753, endPoint y: 425, distance: 46.3
click at [753, 425] on div "60,104" at bounding box center [731, 423] width 66 height 24
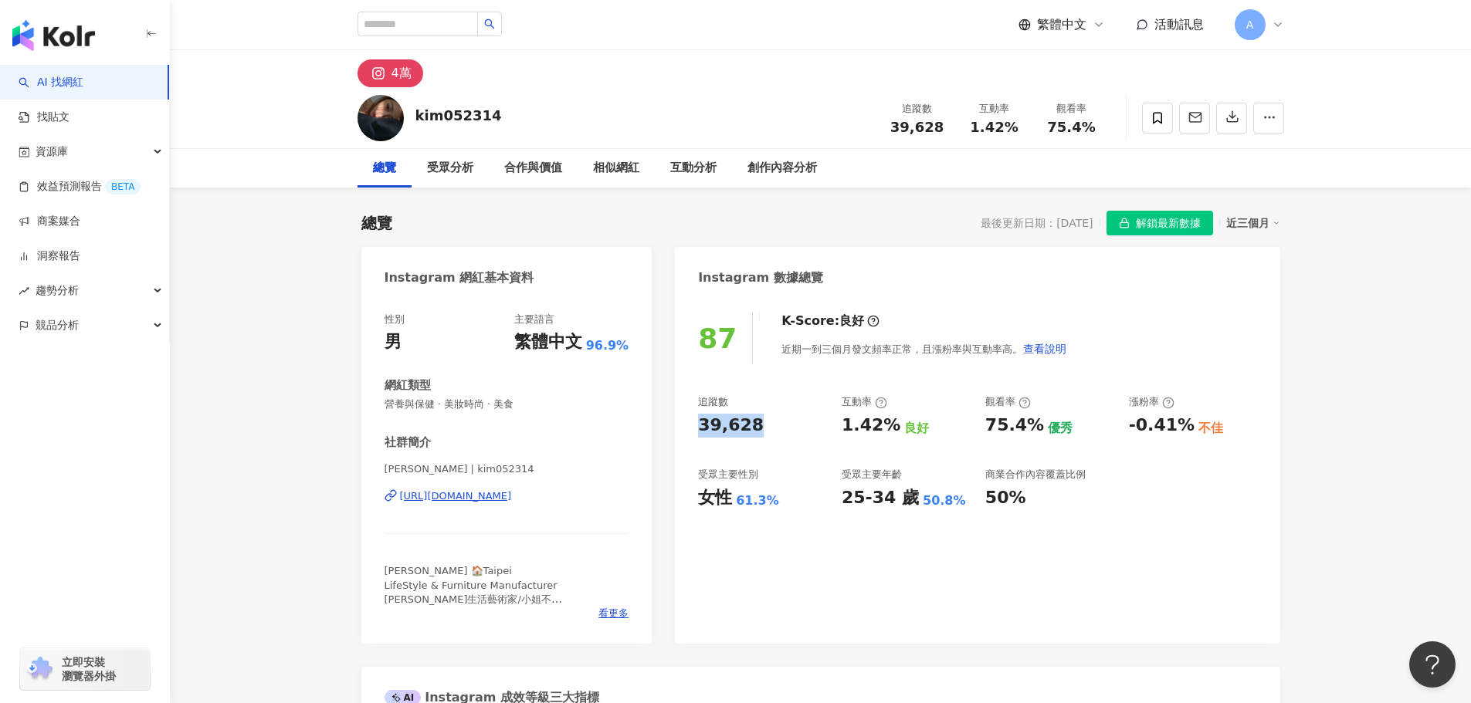
drag, startPoint x: 720, startPoint y: 428, endPoint x: 754, endPoint y: 428, distance: 34.0
click at [754, 428] on div "87 K-Score : 良好 近期一到三個月發文頻率正常，且漲粉率與互動率高。 查看說明 追蹤數 39,628 互動率 1.42% 良好 觀看率 75.4%…" at bounding box center [977, 470] width 604 height 347
copy div "39,628"
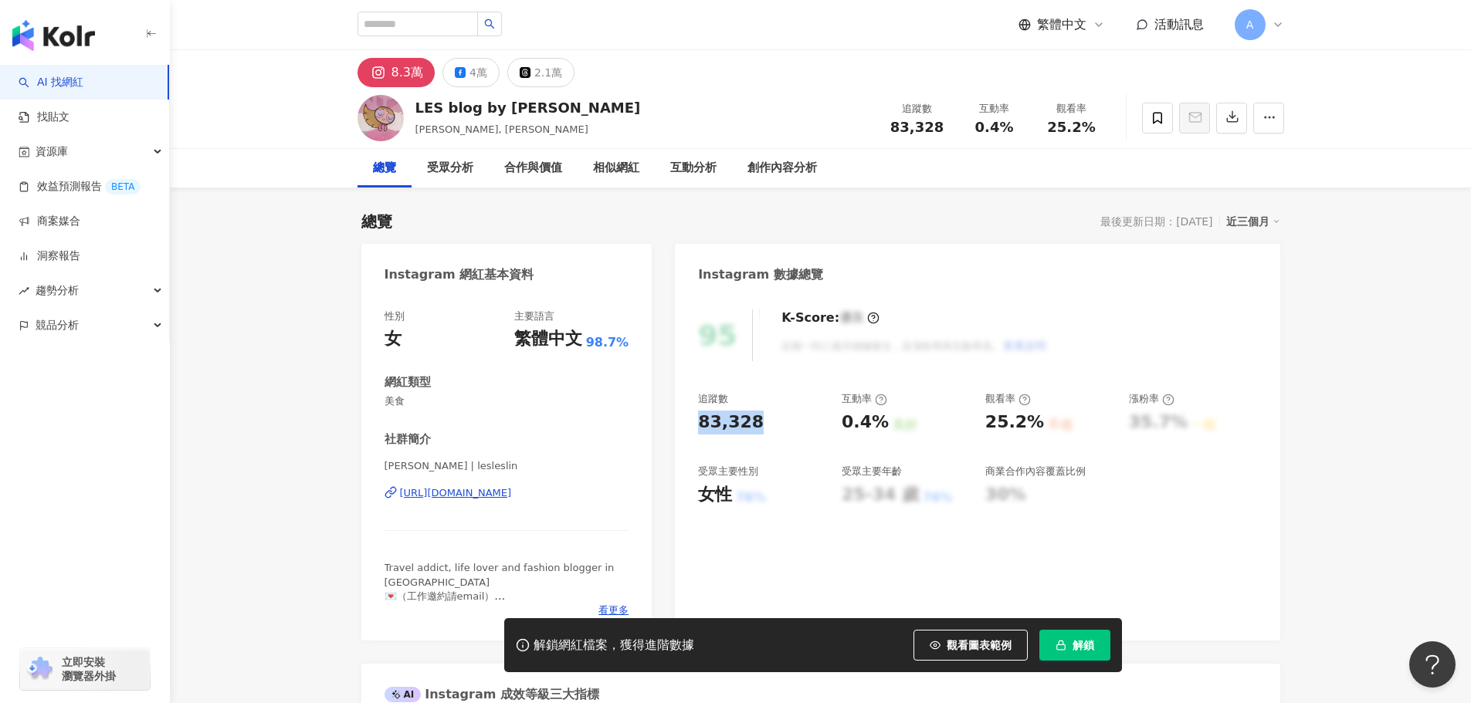
click at [1075, 652] on span "解鎖" at bounding box center [1083, 645] width 22 height 12
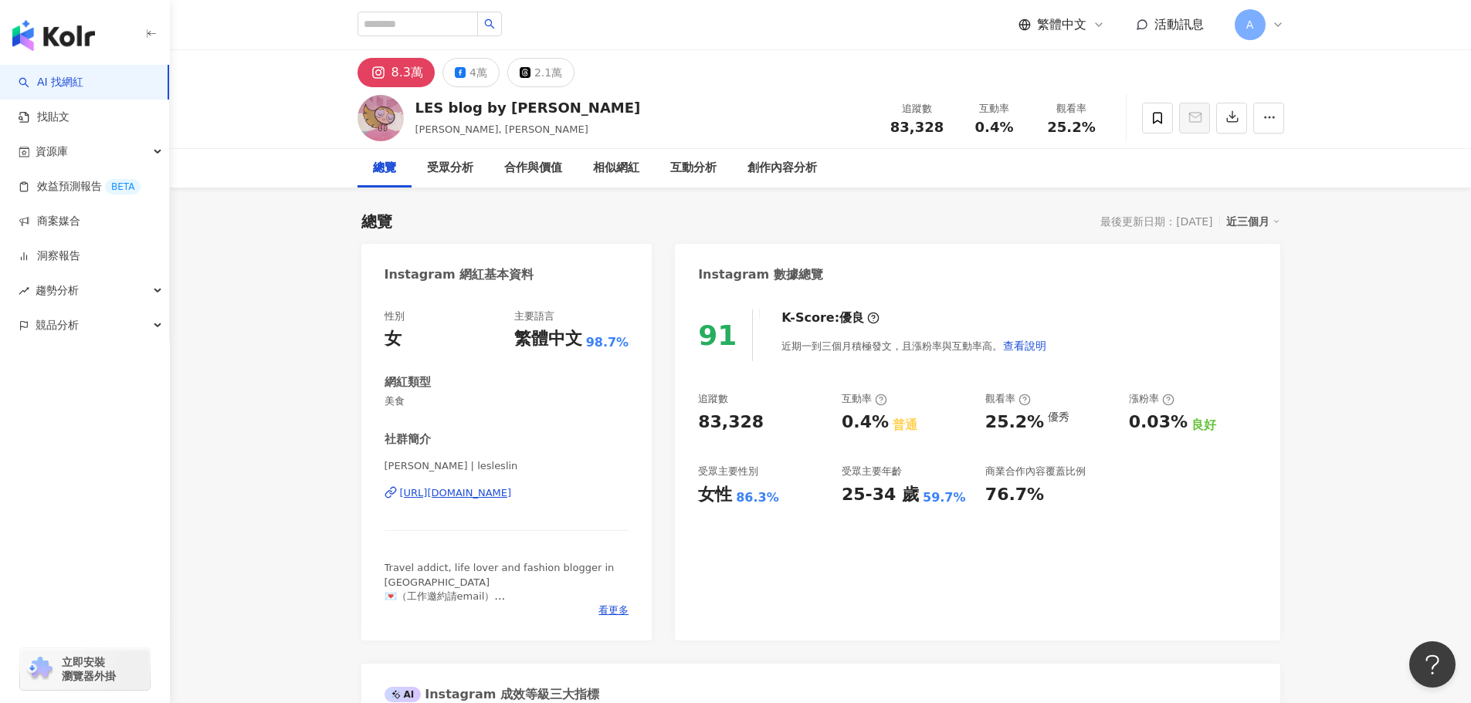
click at [426, 409] on div "性別 女 主要語言 繁體中文 98.7% 網紅類型 美食 社群簡介 Leslie | lesleslin https://www.instagram.com/…" at bounding box center [506, 464] width 245 height 308
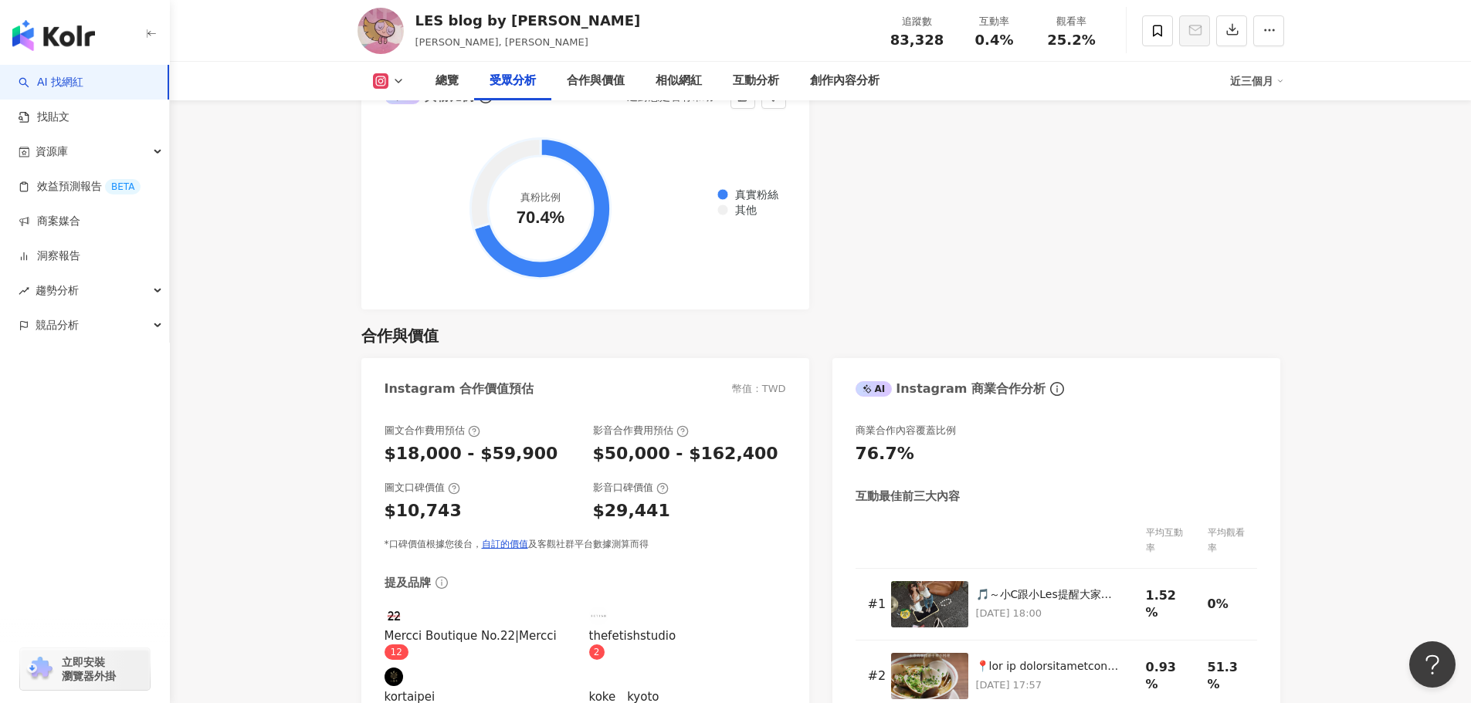
scroll to position [2007, 0]
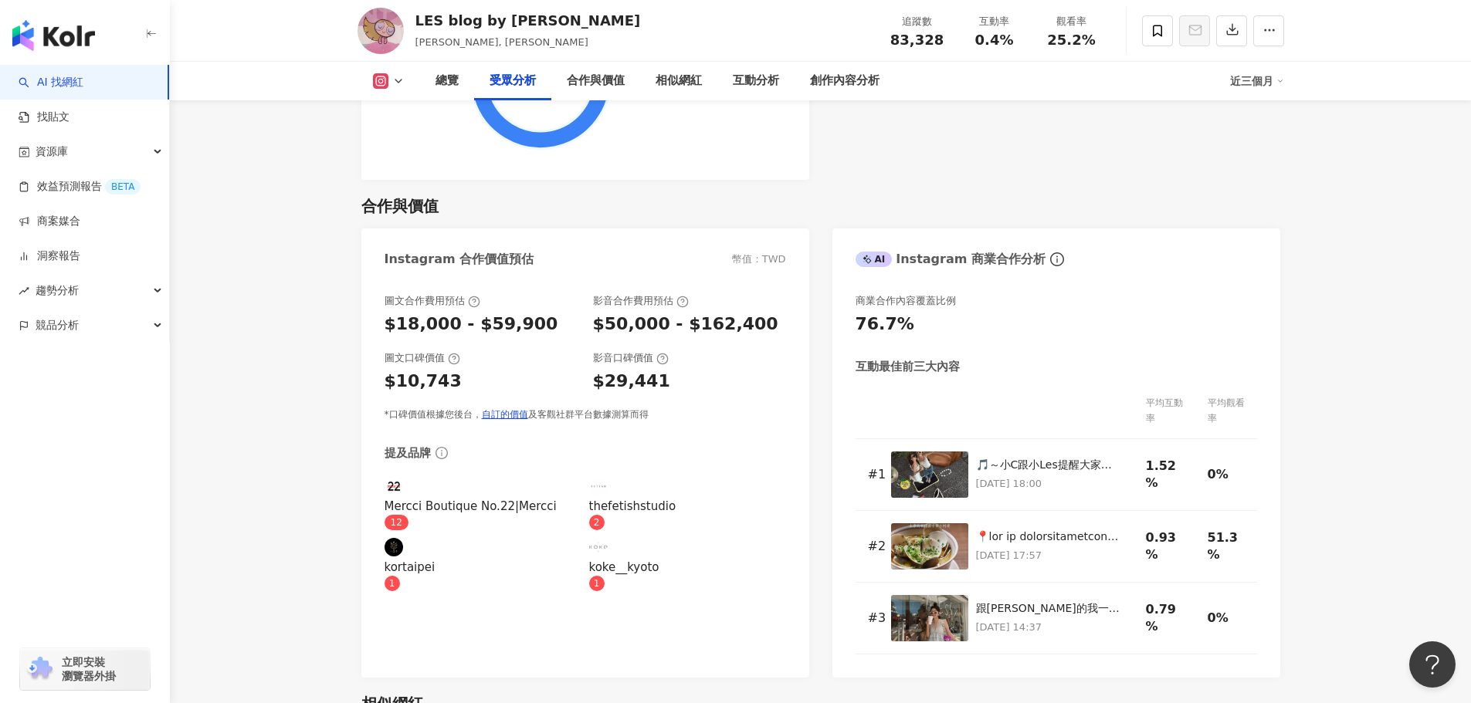
click at [1046, 308] on div "商業合作內容覆蓋比例" at bounding box center [1055, 301] width 401 height 14
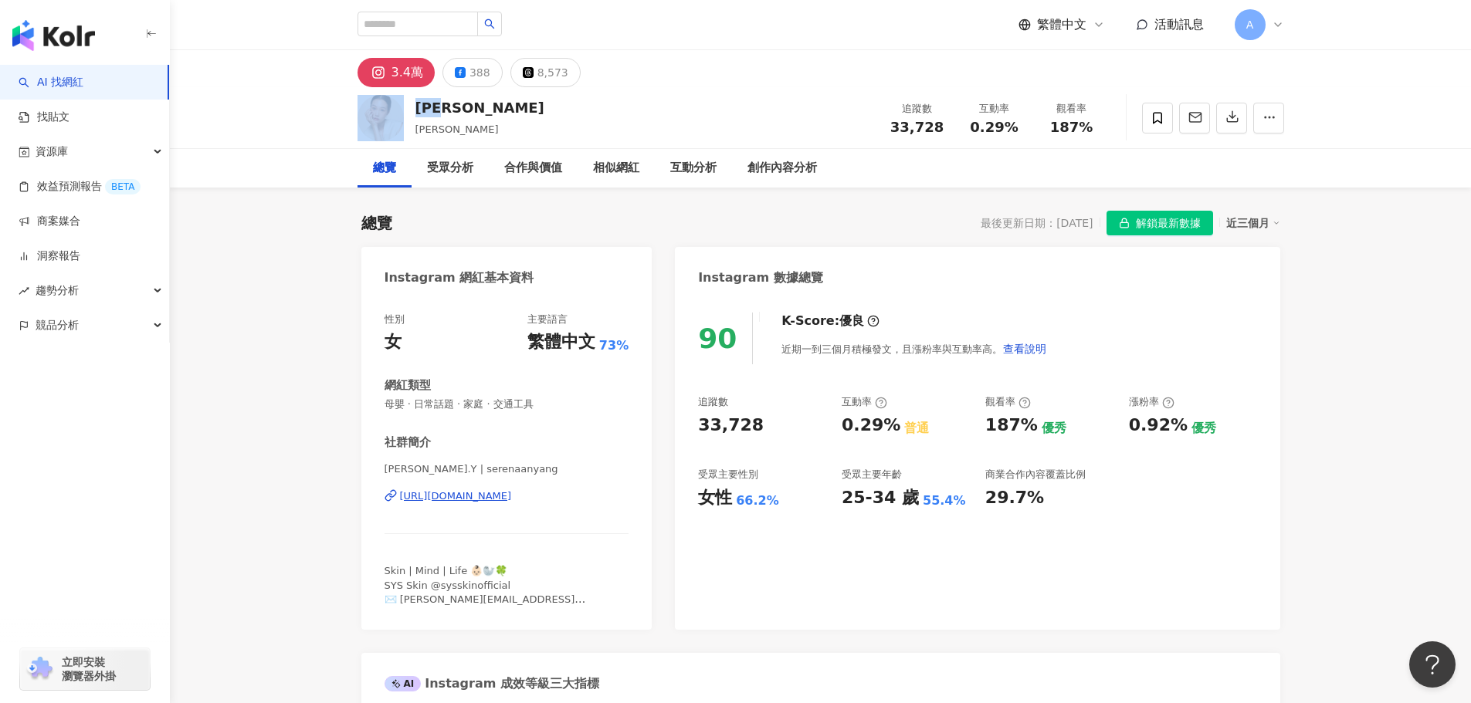
drag, startPoint x: 470, startPoint y: 106, endPoint x: 403, endPoint y: 110, distance: 67.3
click at [403, 110] on div "楊穎欣 Serena Yang 追蹤數 33,728 互動率 0.29% 觀看率 187%" at bounding box center [821, 117] width 988 height 61
copy div "楊穎欣"
drag, startPoint x: 699, startPoint y: 426, endPoint x: 781, endPoint y: 433, distance: 82.1
click at [781, 433] on div "33,728" at bounding box center [762, 426] width 128 height 24
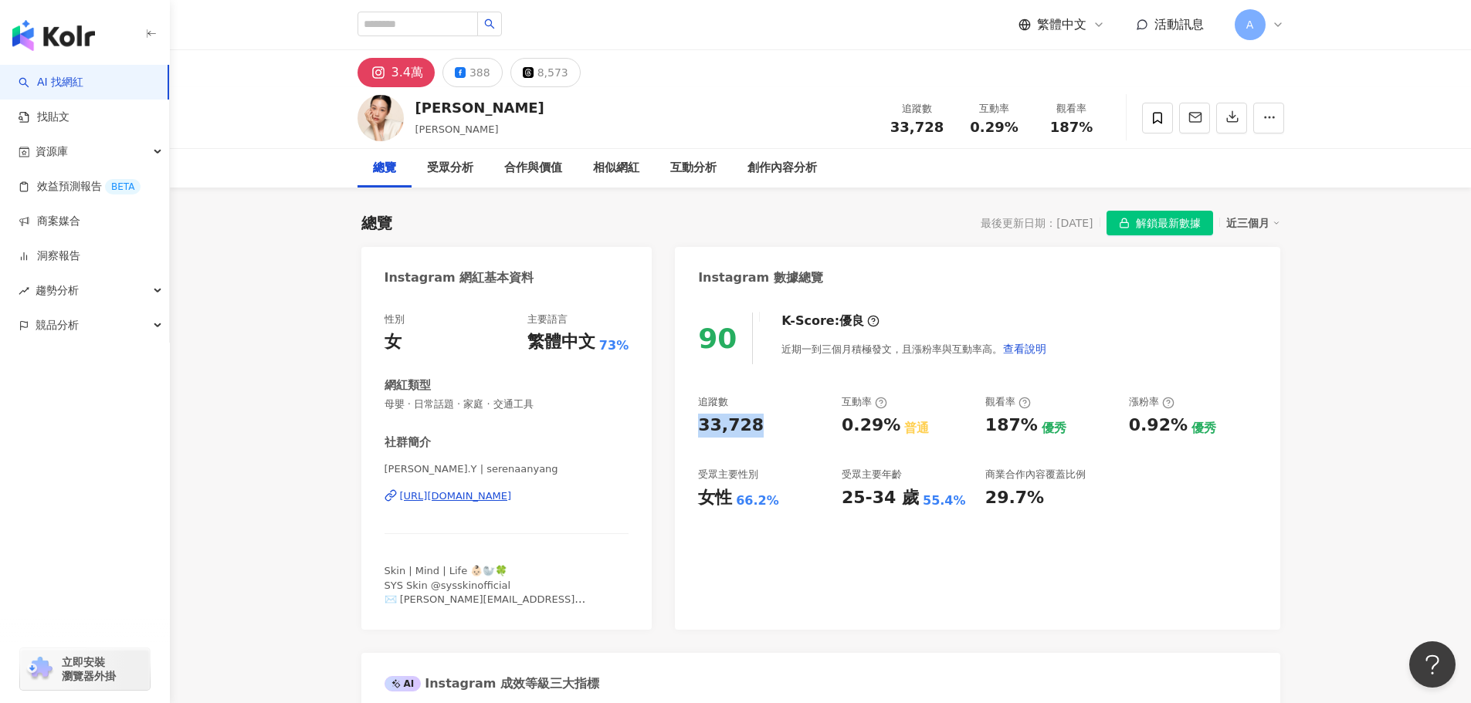
copy div "33,728"
click at [742, 540] on div "90 K-Score : 優良 近期一到三個月積極發文，且漲粉率與互動率高。 查看說明 追蹤數 33,728 互動率 0.29% 普通 觀看率 187% 優秀…" at bounding box center [977, 463] width 604 height 333
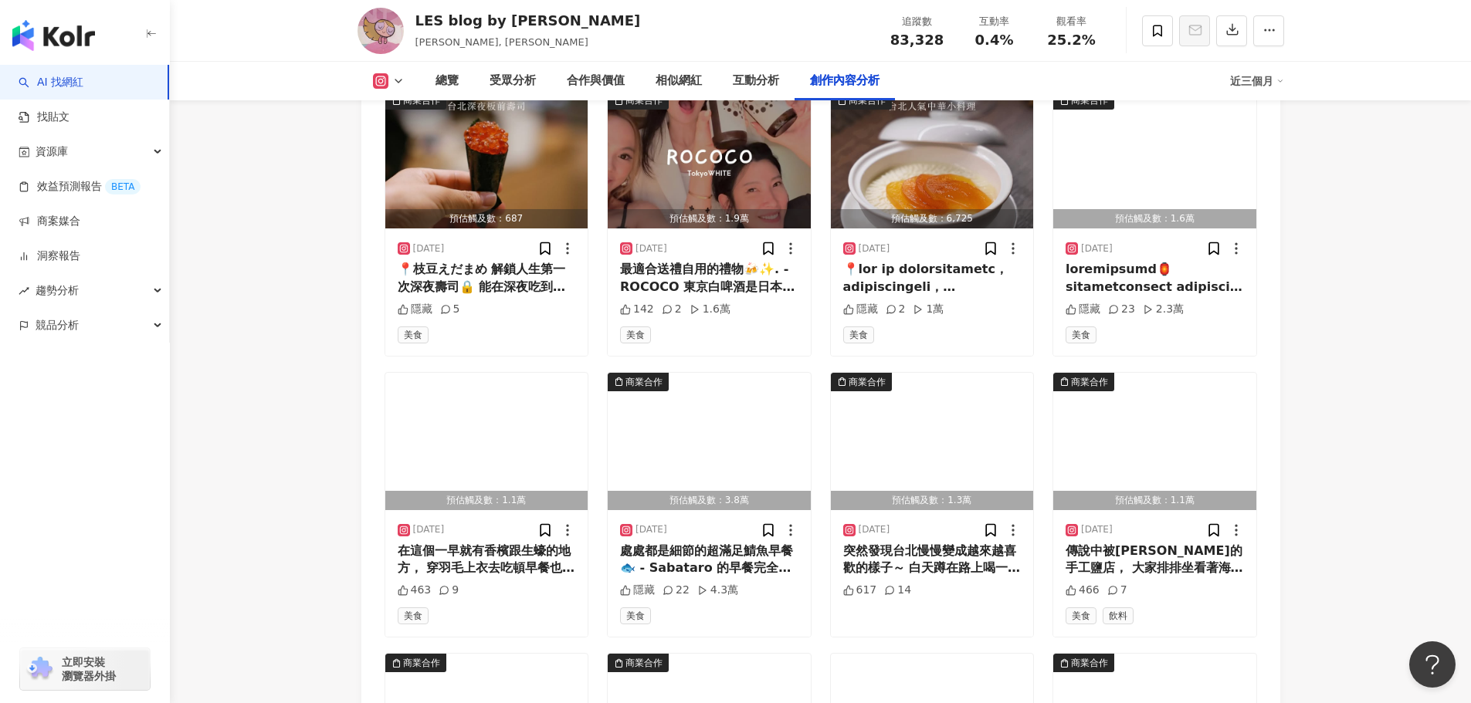
scroll to position [4864, 0]
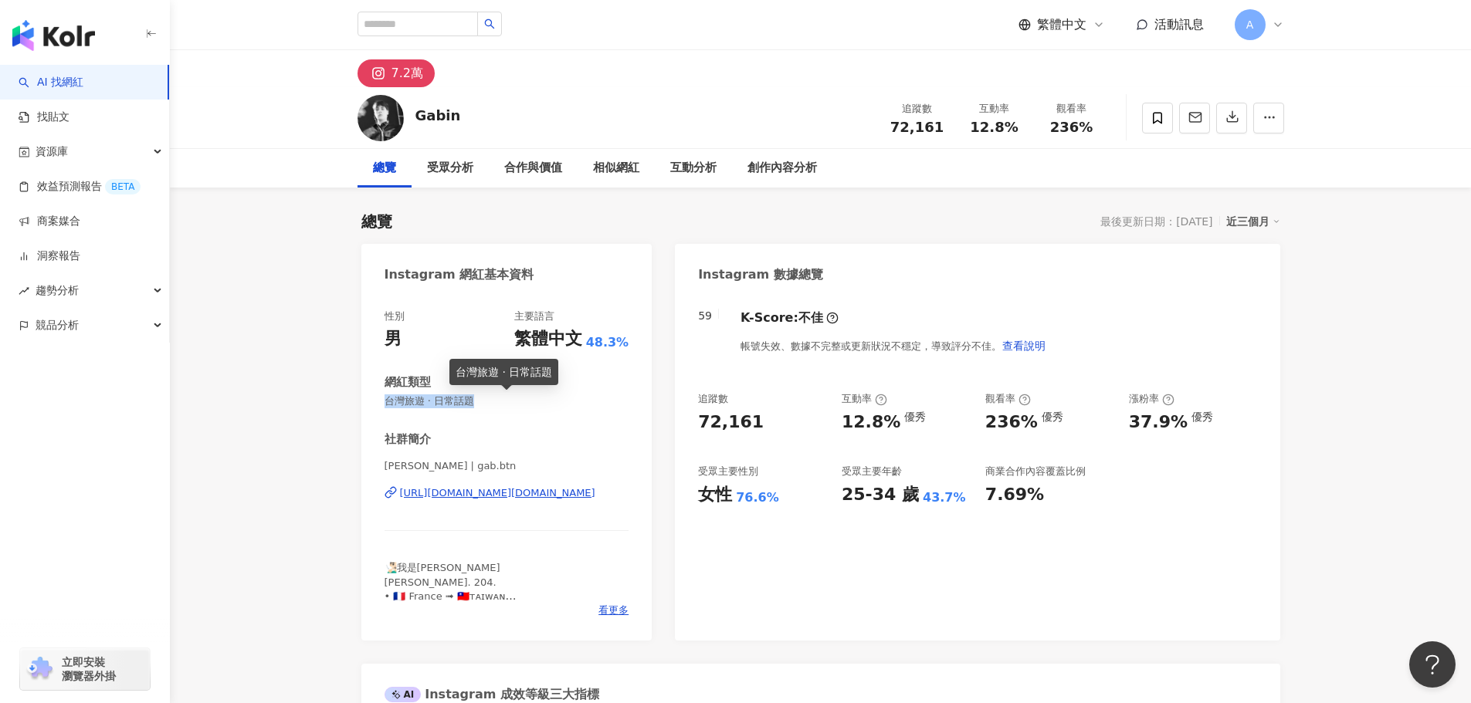
drag, startPoint x: 380, startPoint y: 395, endPoint x: 488, endPoint y: 395, distance: 108.1
click at [488, 395] on div "性別 男 主要語言 繁體中文 48.3% 網紅類型 台灣旅遊 · 日常話題 社群簡介 [PERSON_NAME] | gab.btn [URL][DOMAIN…" at bounding box center [506, 467] width 291 height 347
copy span "台灣旅遊 · 日常話題"
click at [943, 351] on div "K-Score : 不佳 帳號失效、數據不完整或更新狀況不穩定，導致評分不佳。 查看說明" at bounding box center [885, 336] width 321 height 52
click at [957, 350] on div "帳號失效、數據不完整或更新狀況不穩定，導致評分不佳。 查看說明" at bounding box center [893, 345] width 306 height 31
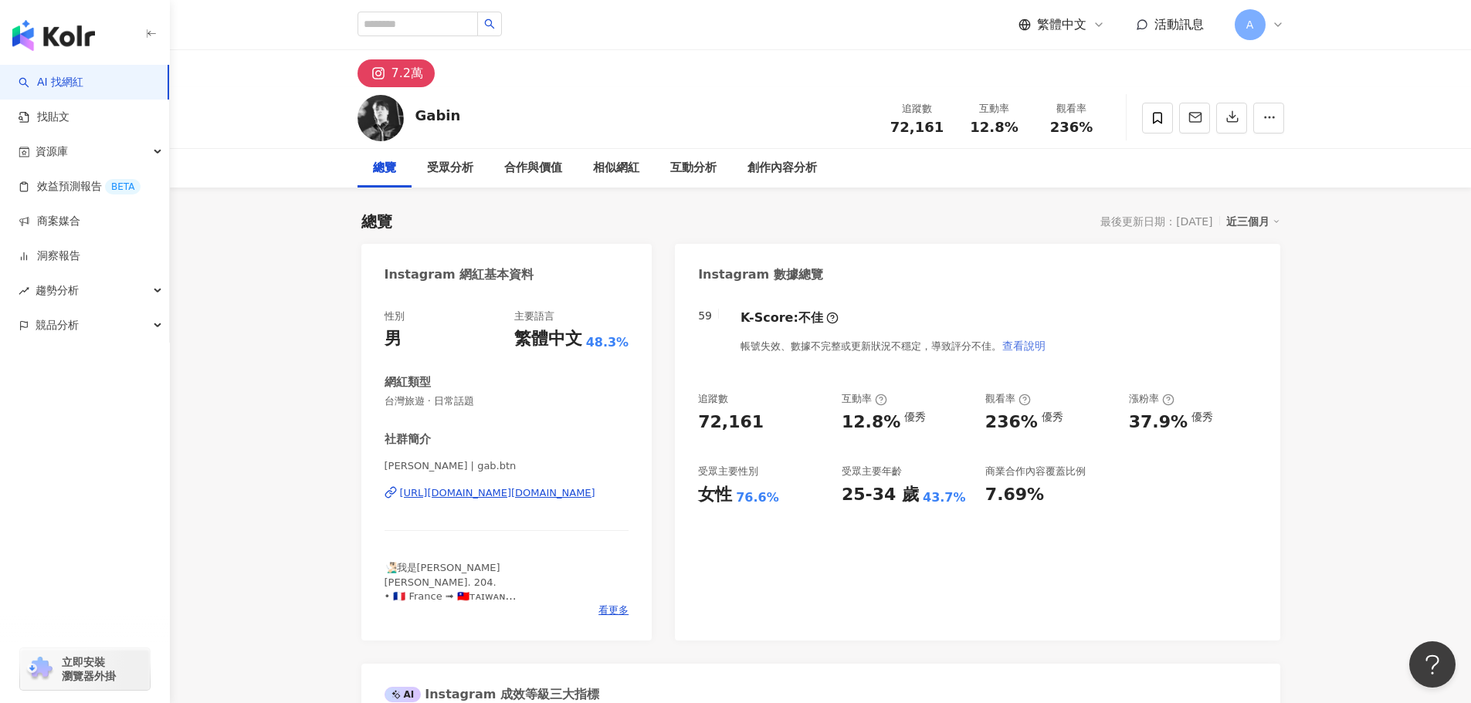
click at [1045, 342] on span "查看說明" at bounding box center [1023, 346] width 43 height 12
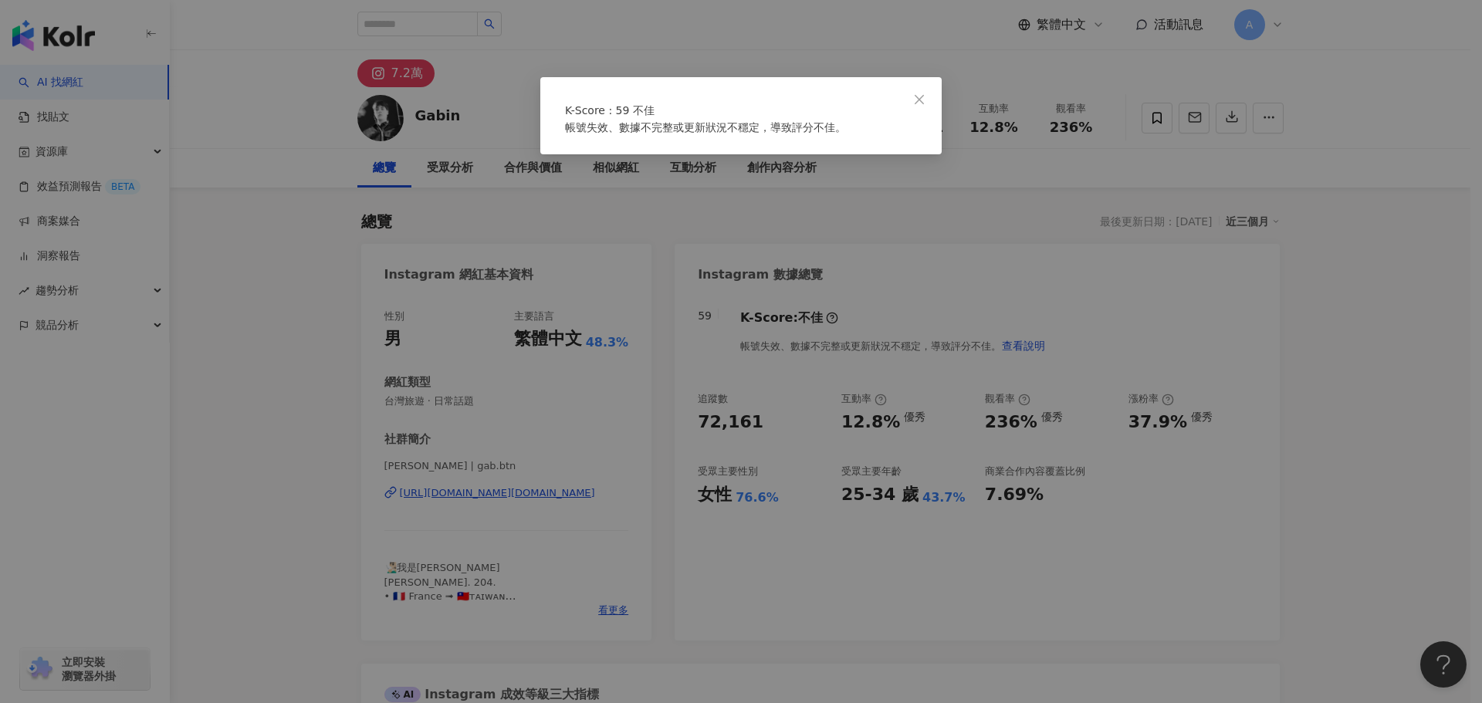
click at [923, 100] on icon "close" at bounding box center [919, 99] width 12 height 12
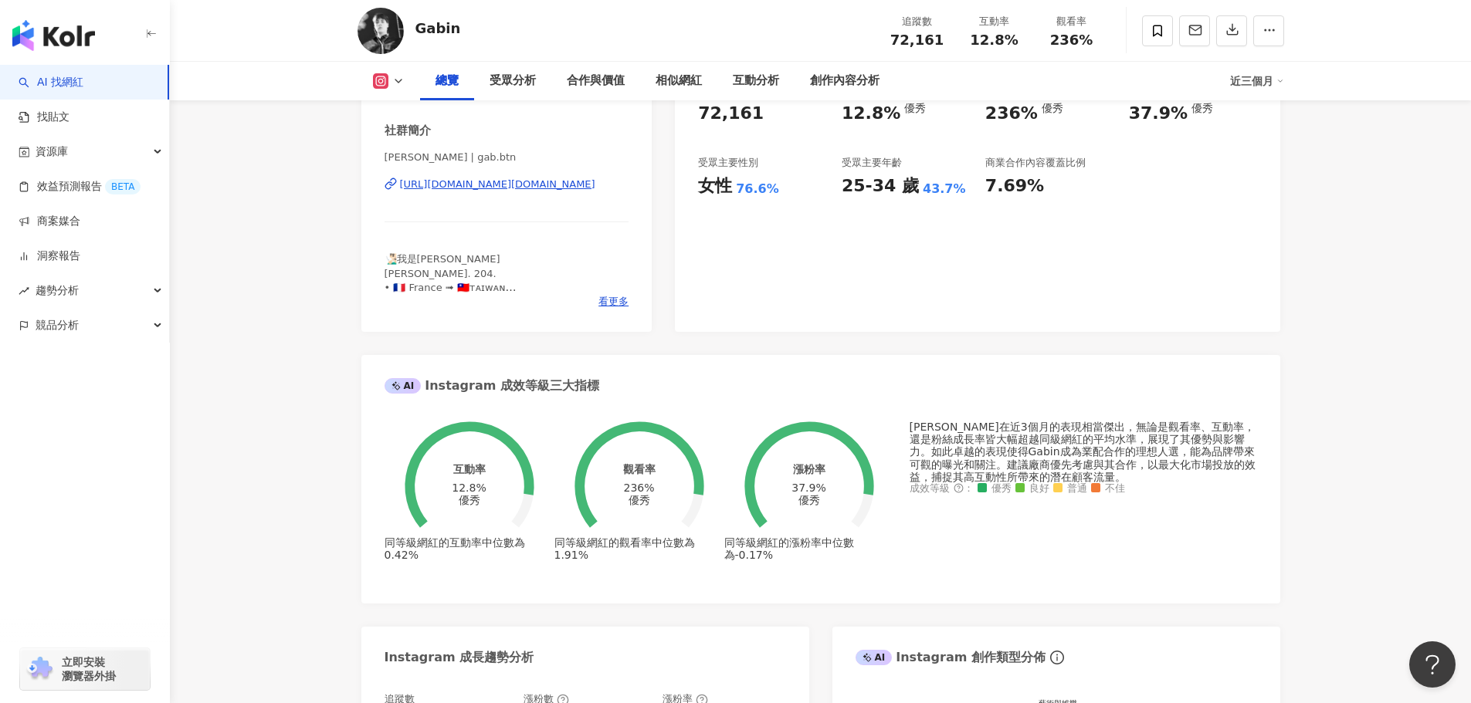
scroll to position [386, 0]
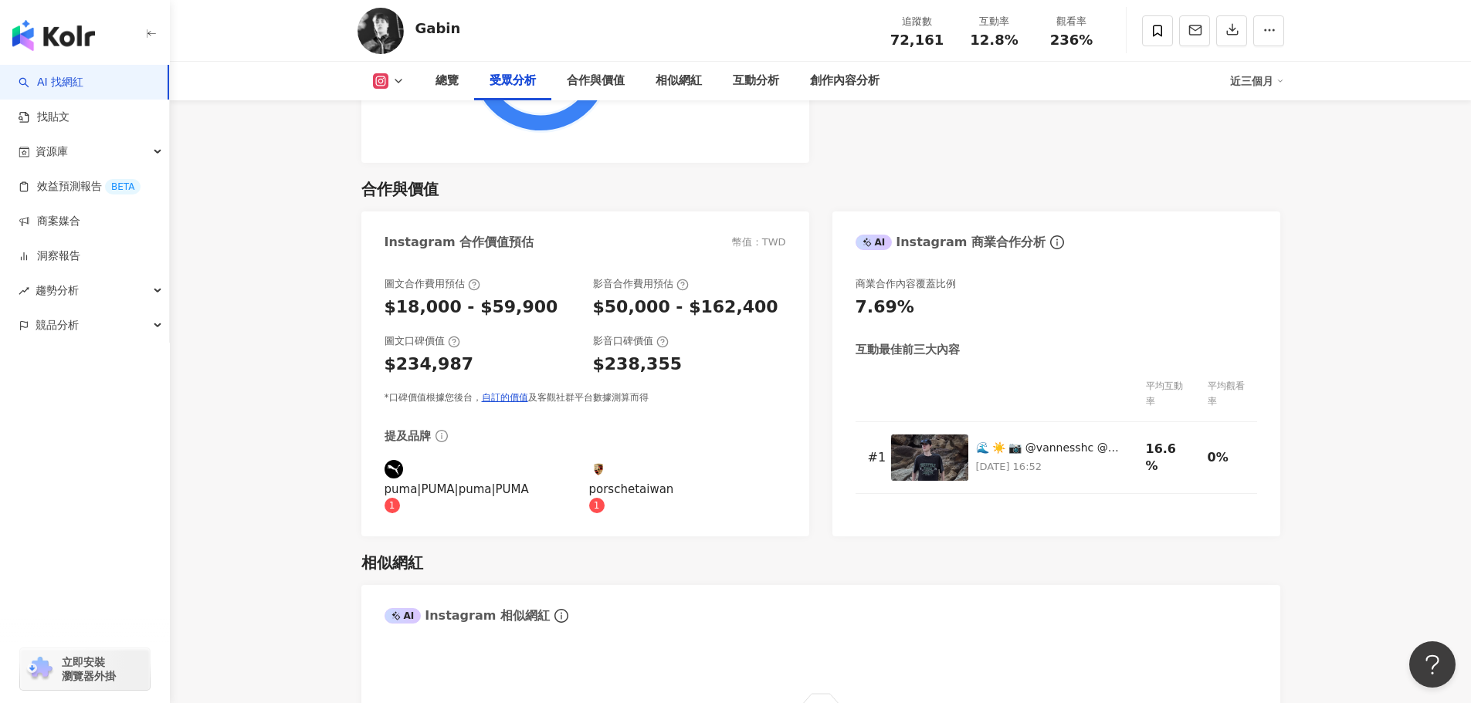
scroll to position [2084, 0]
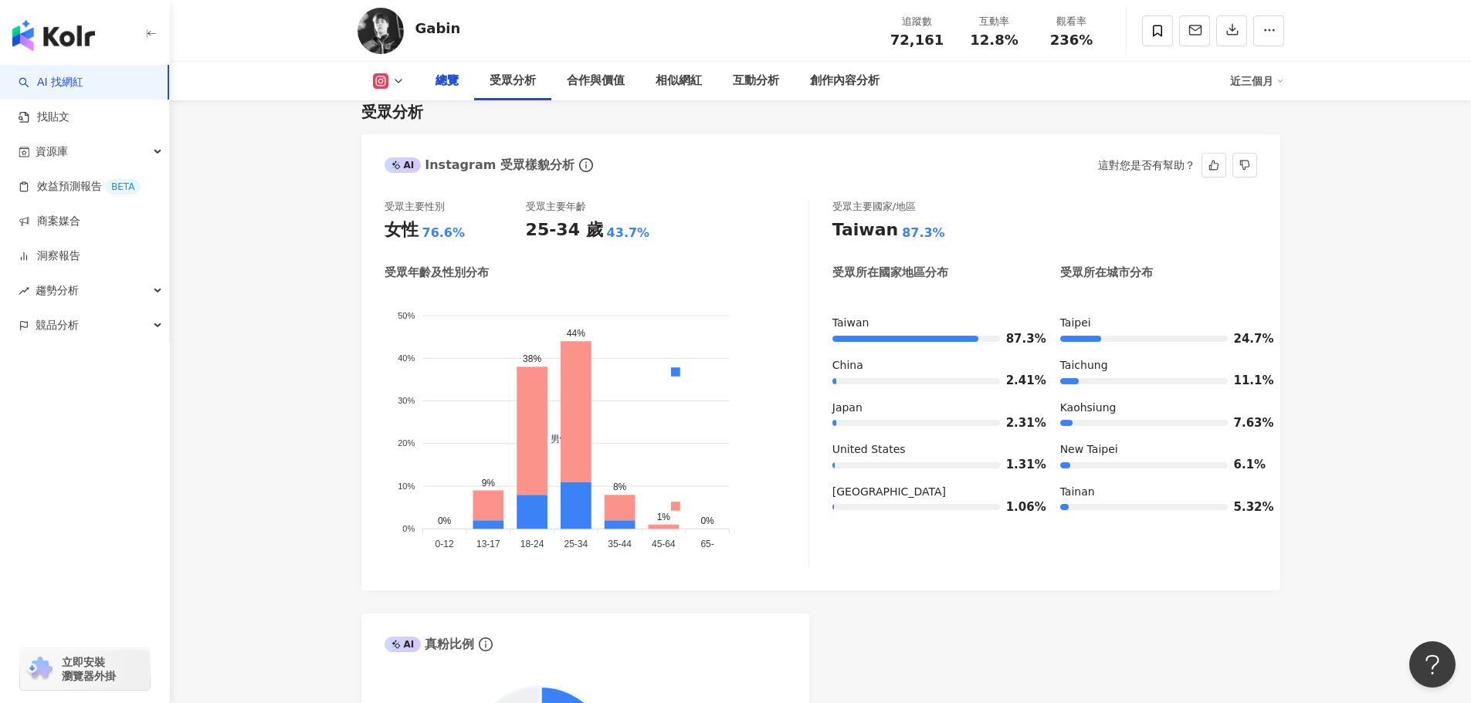
scroll to position [232, 0]
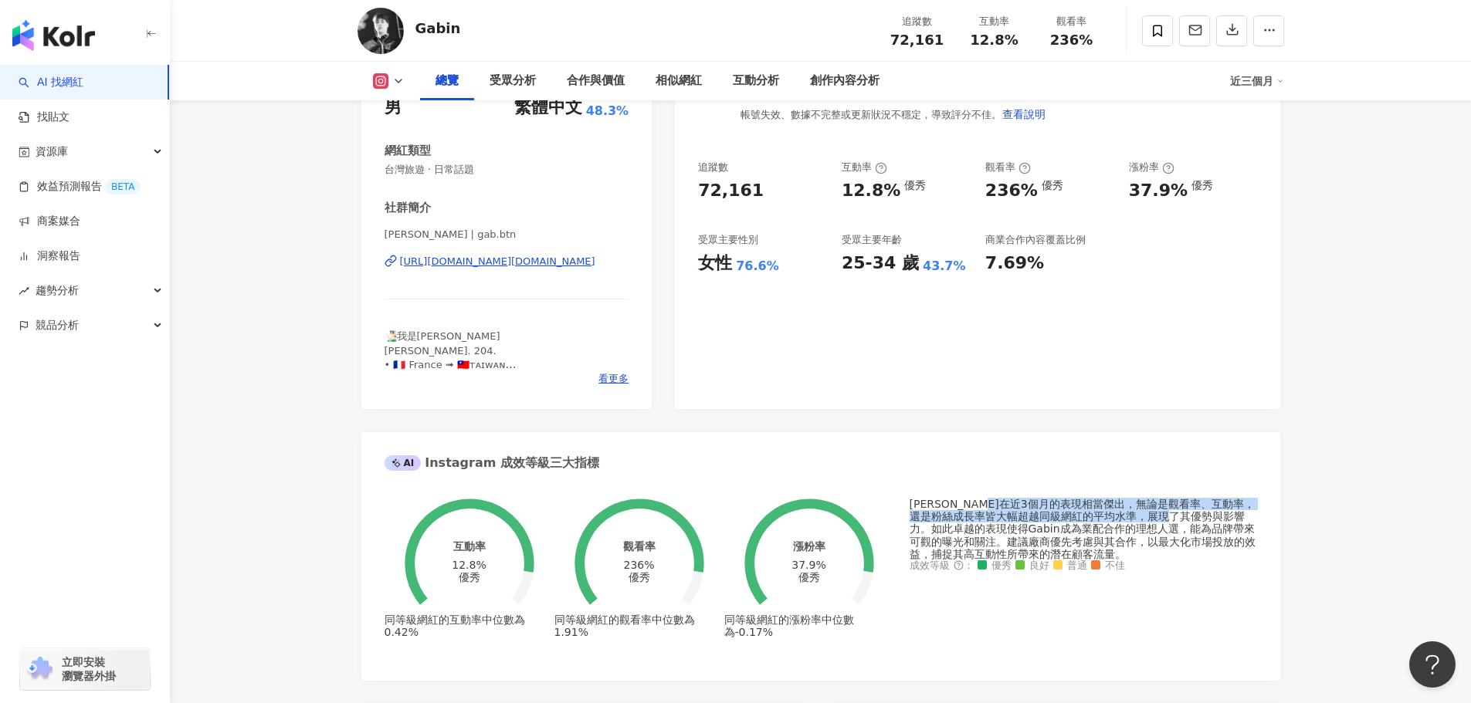
drag, startPoint x: 1001, startPoint y: 504, endPoint x: 1200, endPoint y: 515, distance: 198.7
click at [1200, 515] on div "Gabin在近3個月的表現相當傑出，無論是觀看率、互動率，還是粉絲成長率皆大幅超越同級網紅的平均水準，展現了其優勢與影響力。如此卓越的表現使得Gabin成為業…" at bounding box center [1082, 529] width 347 height 62
copy div "表現相當傑出，無論是觀看率、互動率，還是粉絲成長率皆大幅超越同級網紅的平均水準，展現了其優勢與影響力"
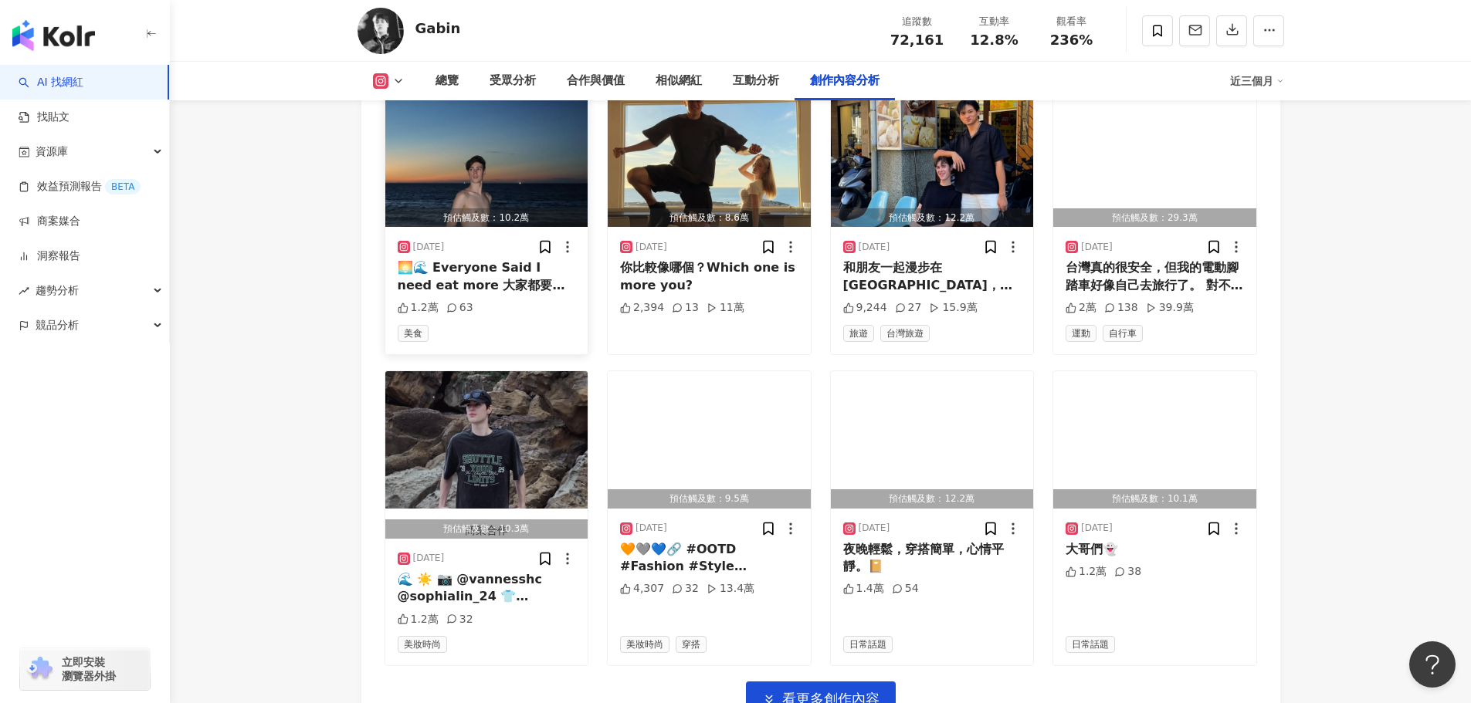
scroll to position [5173, 0]
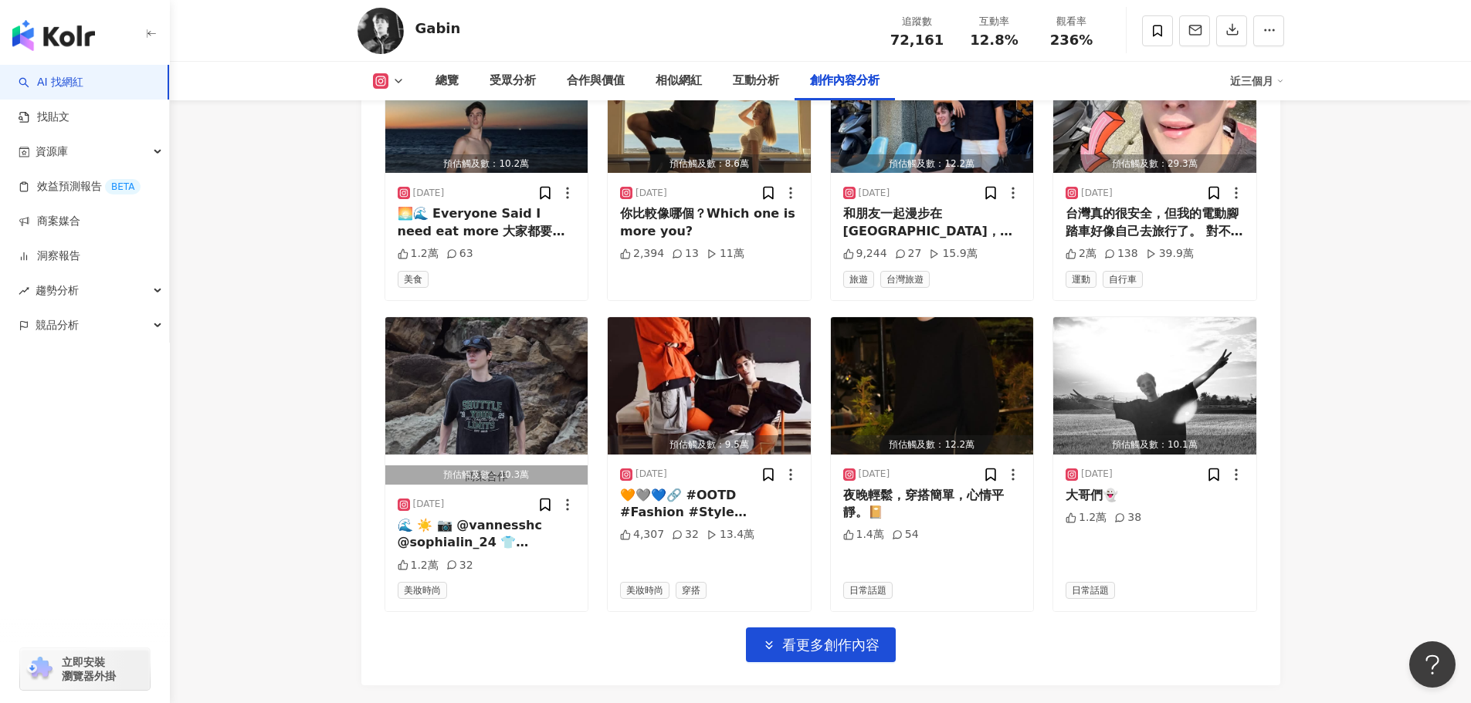
click at [835, 564] on div "預估觸及數：11.2萬 2025/9/22 🛵🛵🛵 我直直撞 謝謝你和我一起唱歌🙏 🎤 @djdidilong #taiwan #taipei #goodvi…" at bounding box center [820, 208] width 872 height 909
click at [831, 637] on span "看更多創作內容" at bounding box center [830, 645] width 97 height 17
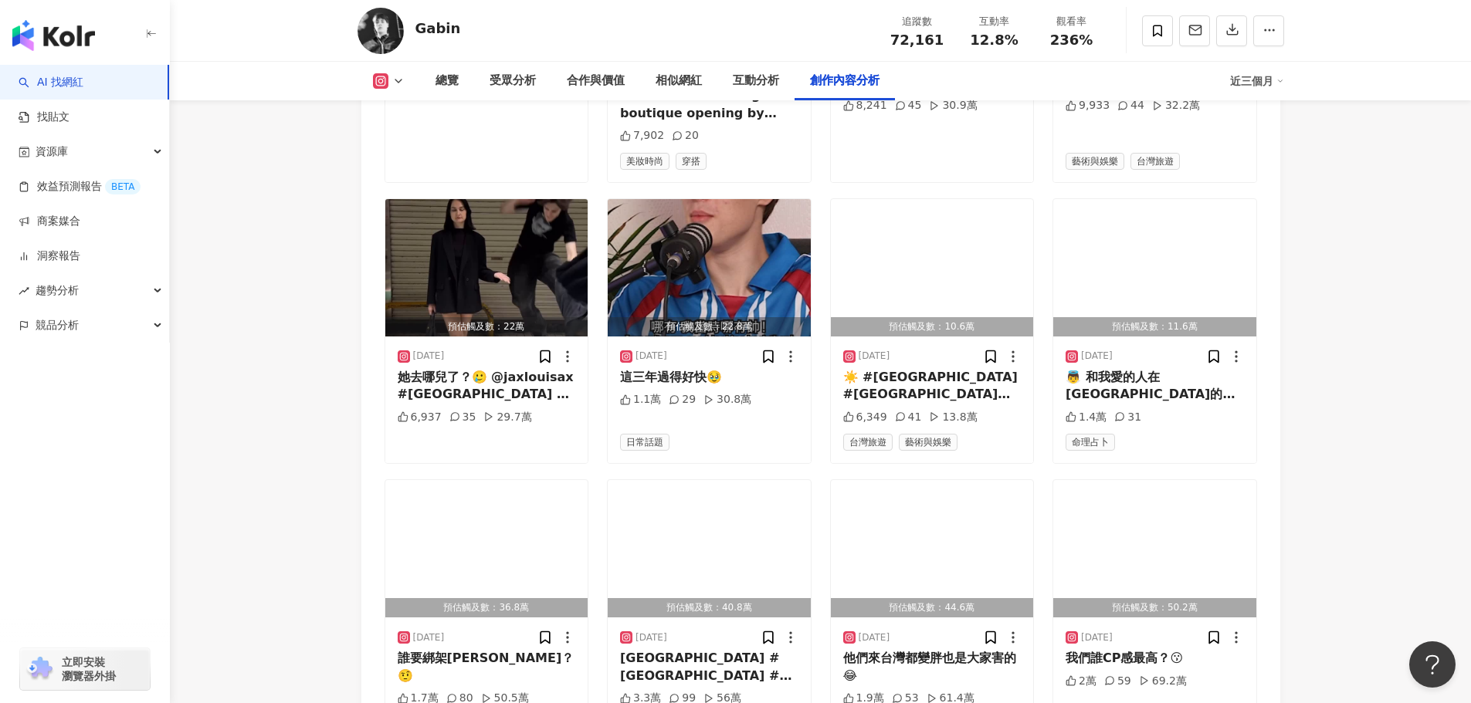
scroll to position [6114, 0]
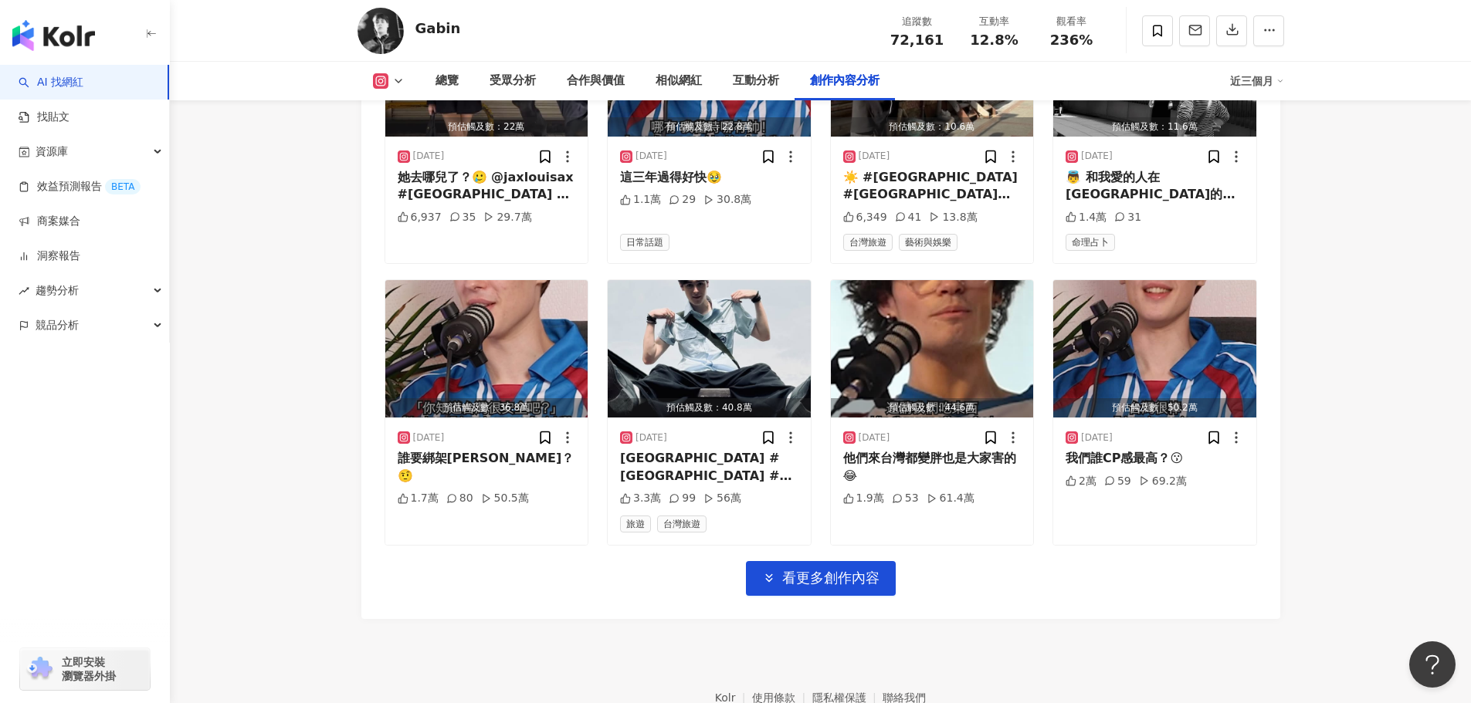
click at [814, 570] on span "看更多創作內容" at bounding box center [830, 578] width 97 height 17
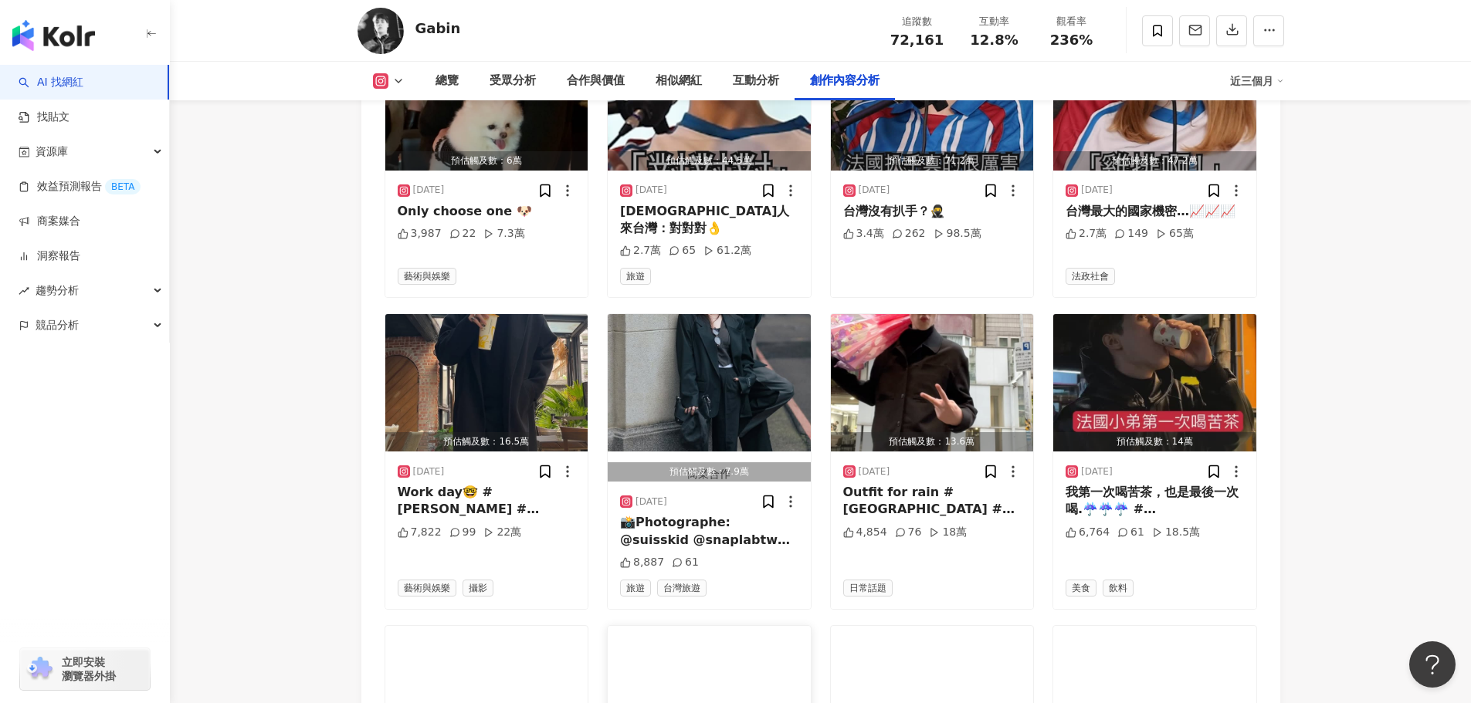
scroll to position [6809, 0]
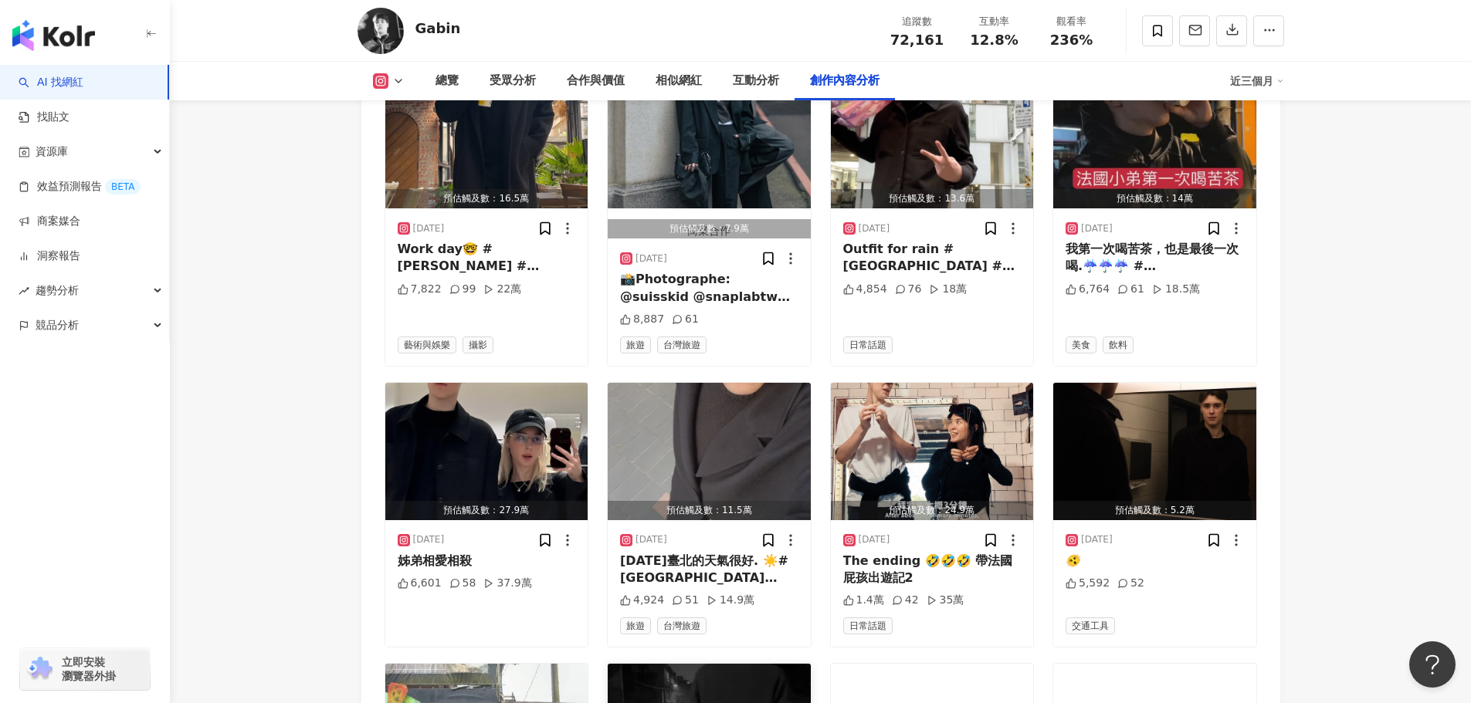
scroll to position [7040, 0]
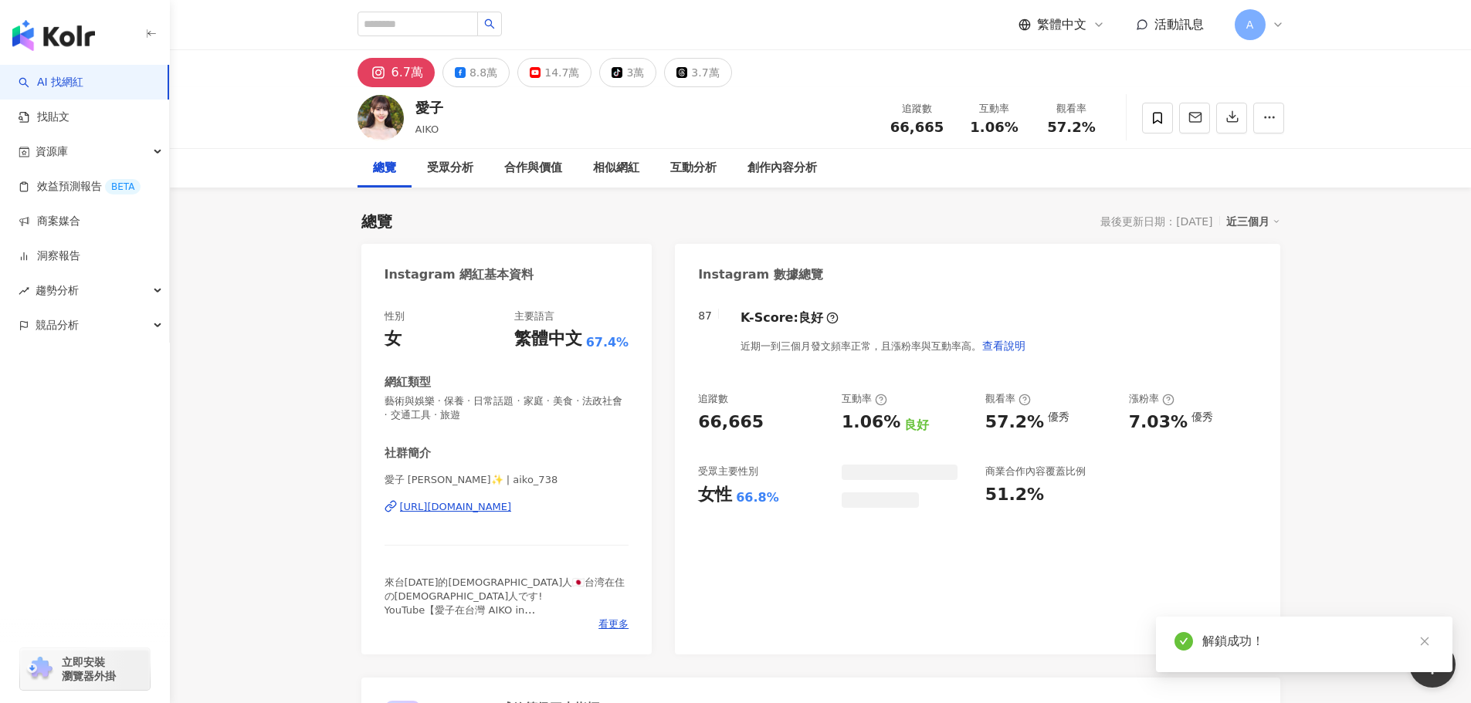
click at [852, 433] on div "1.06%" at bounding box center [871, 423] width 59 height 24
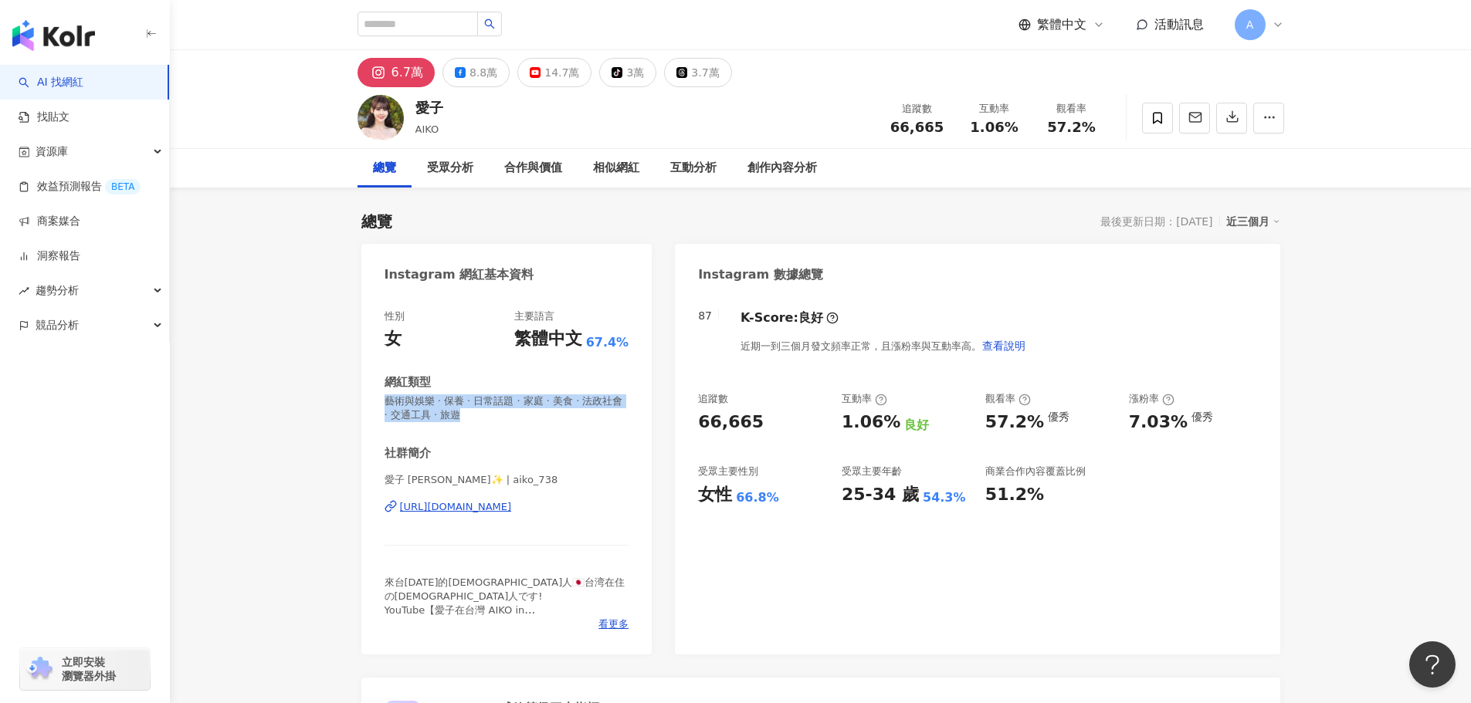
drag, startPoint x: 493, startPoint y: 414, endPoint x: 353, endPoint y: 395, distance: 141.7
copy span "藝術與娛樂 · 保養 · 日常話題 · 家庭 · 美食 · 法政社會 · 交通工具 · 旅遊"
drag, startPoint x: 526, startPoint y: 428, endPoint x: 547, endPoint y: 435, distance: 22.5
click at [527, 428] on div "性別 女 主要語言 繁體中文 67.4% 網紅類型 藝術與娛樂 · 保養 · 日常話題 · 家庭 · 美食 · 法政社會 · 交通工具 · 旅遊 社群簡介 愛…" at bounding box center [506, 471] width 245 height 322
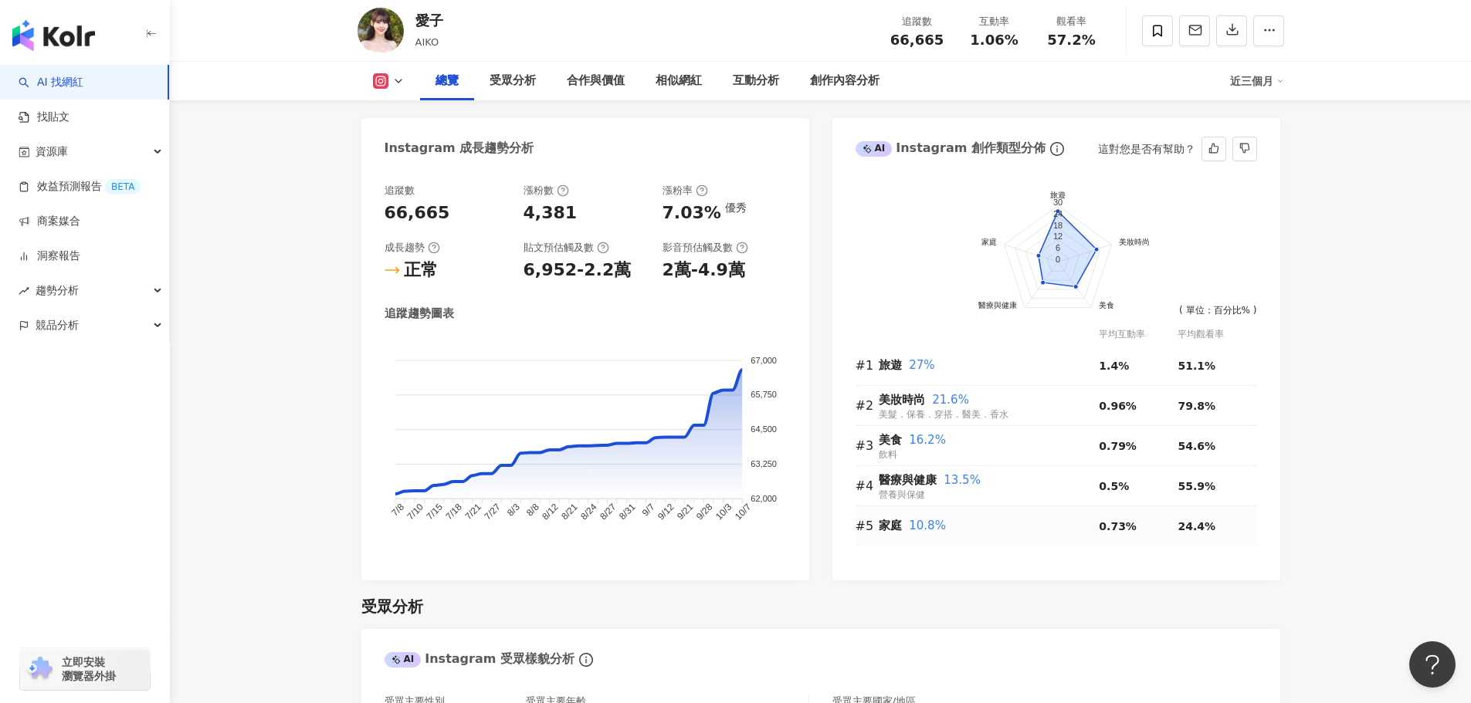
scroll to position [463, 0]
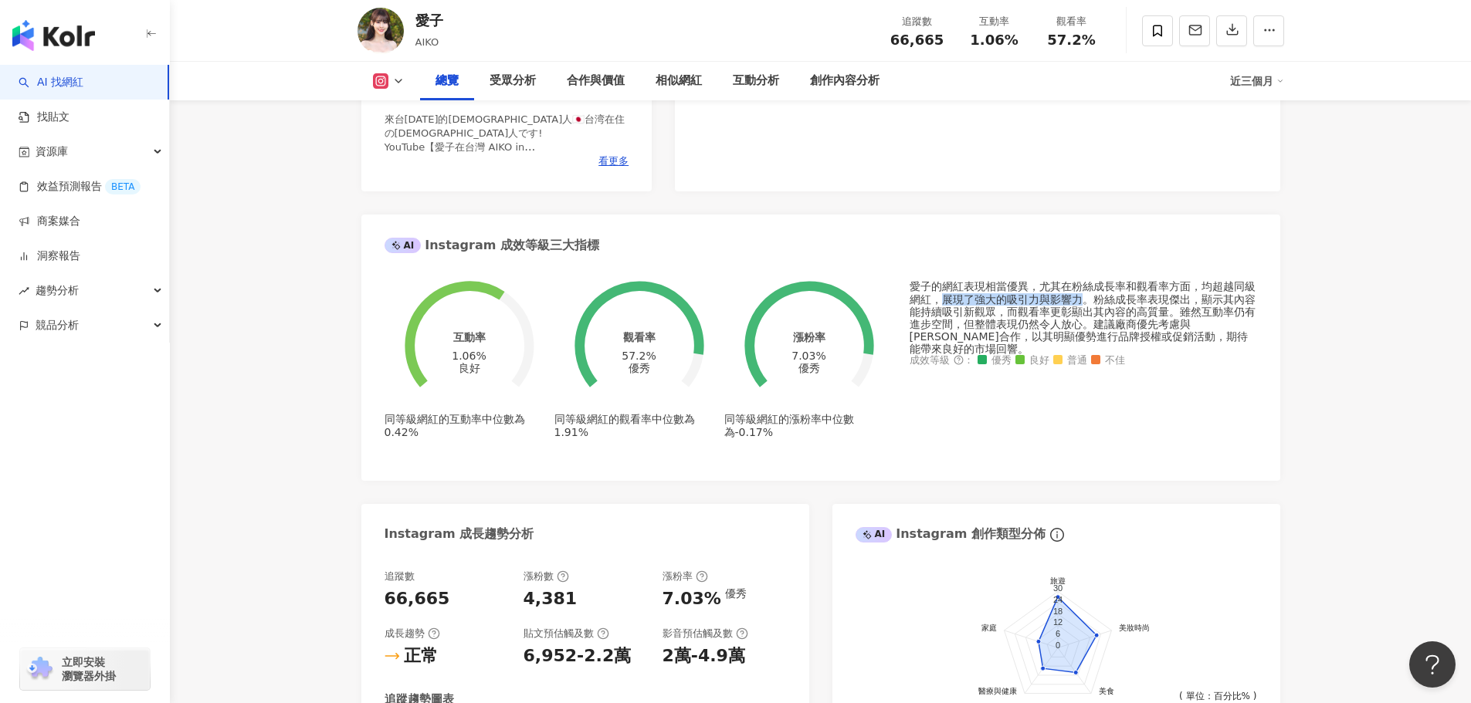
drag, startPoint x: 942, startPoint y: 304, endPoint x: 1082, endPoint y: 309, distance: 140.6
click at [1082, 309] on div "愛子的網紅表現相當優異，尤其在粉絲成長率和觀看率方面，均超越同級網紅，展現了強大的吸引力與影響力。粉絲成長率表現傑出，顯示其內容能持續吸引新觀眾，而觀看率更彰…" at bounding box center [1082, 317] width 347 height 75
copy div "展現了強大的吸引力與影響力"
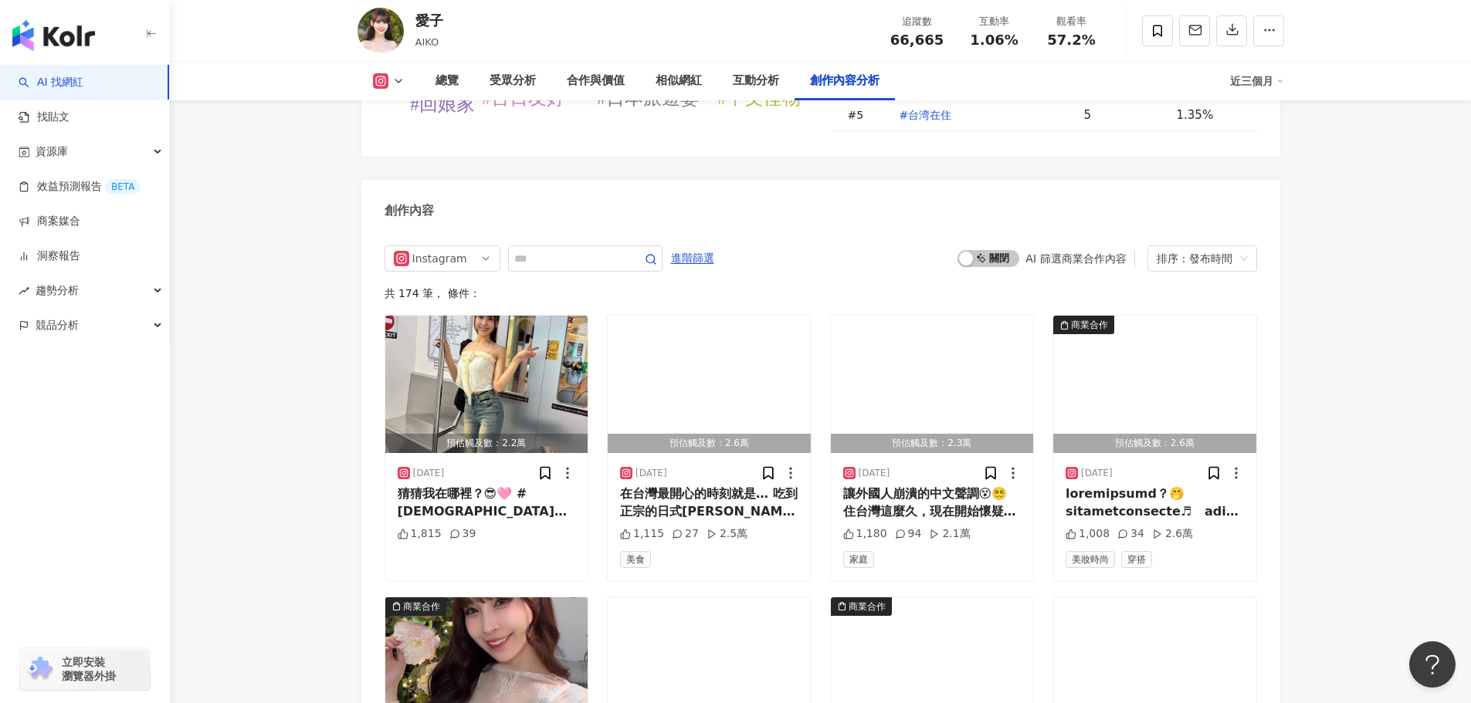
scroll to position [4864, 0]
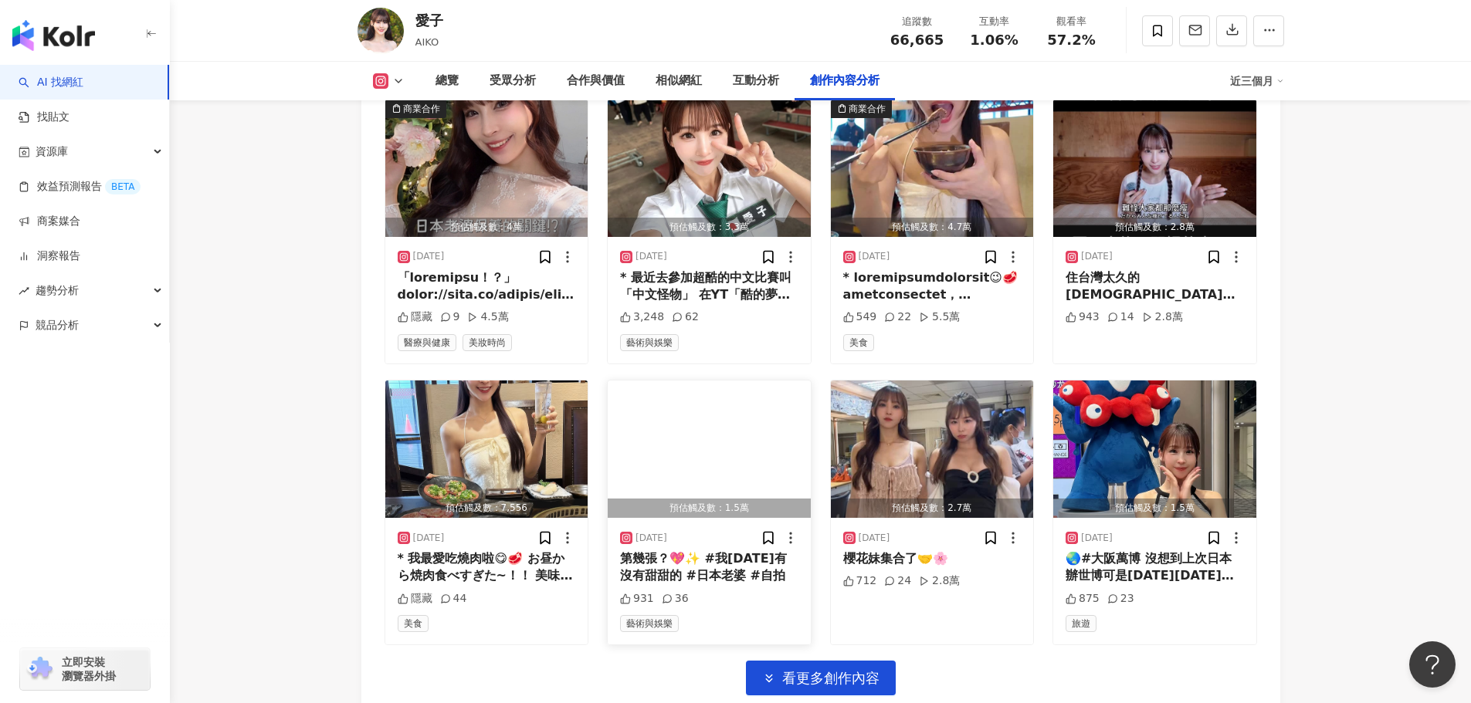
scroll to position [5327, 0]
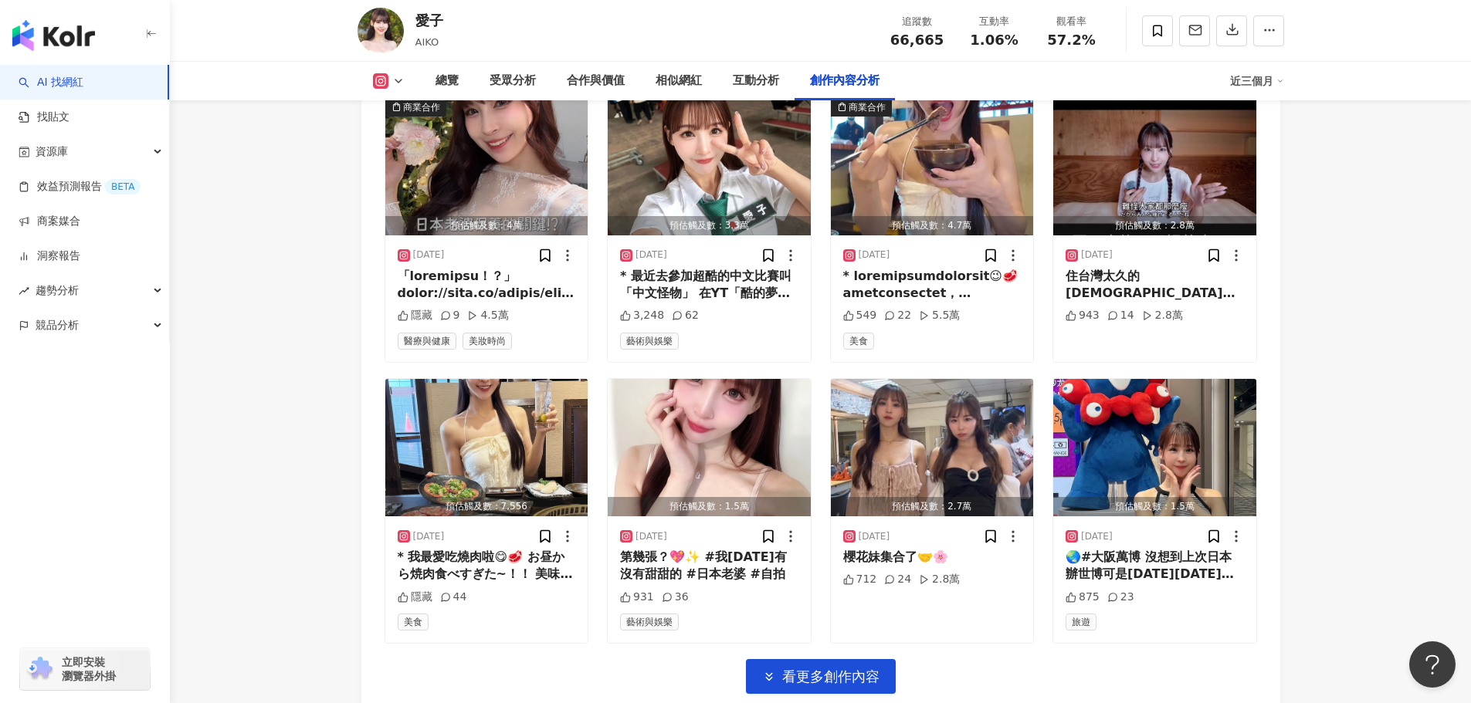
click at [775, 544] on div "預估觸及數：2.2萬 [DATE] 猜猜我在哪裡？😎🩷 #[DEMOGRAPHIC_DATA]人在台灣 #台湾在住 #台湾生活 1,815 39 預估觸及數：…" at bounding box center [820, 254] width 872 height 879
click at [773, 670] on icon "button" at bounding box center [769, 677] width 14 height 14
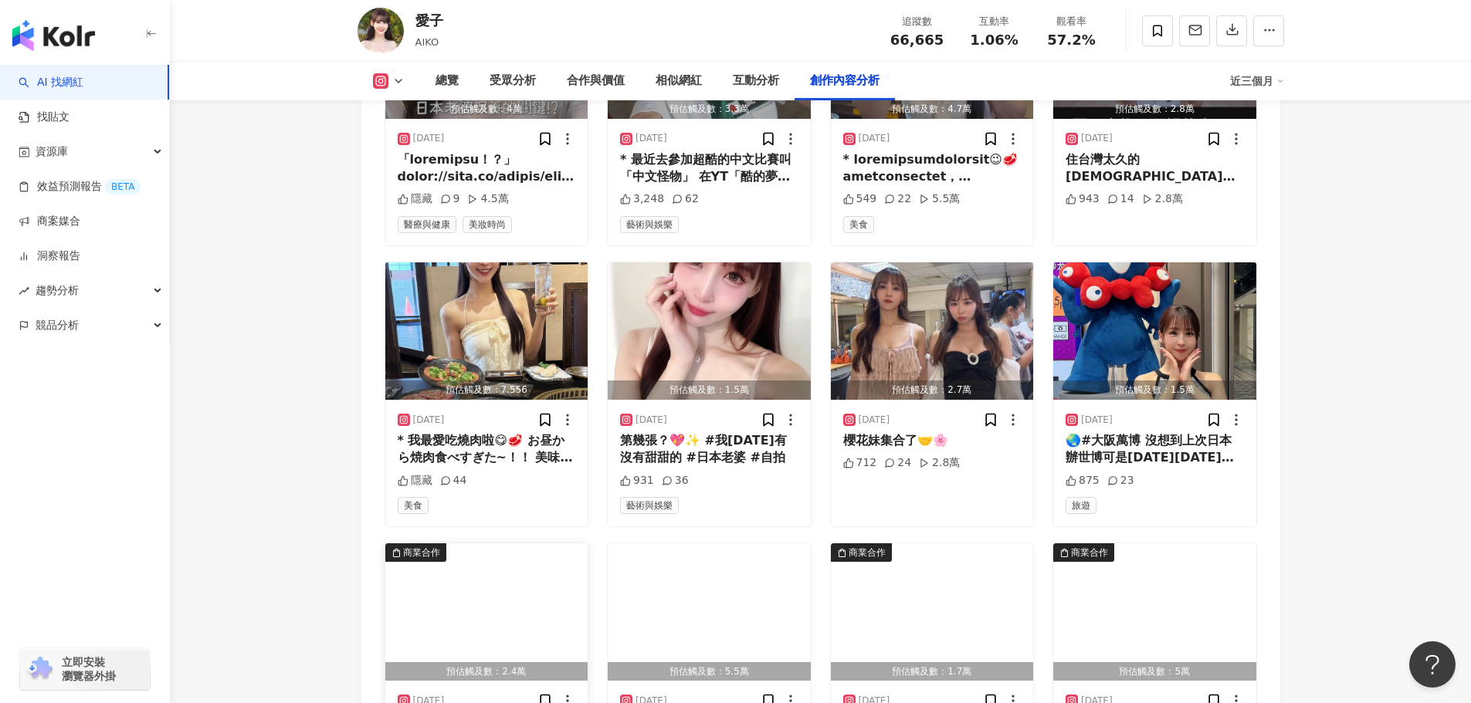
scroll to position [5481, 0]
